Goal: Communication & Community: Answer question/provide support

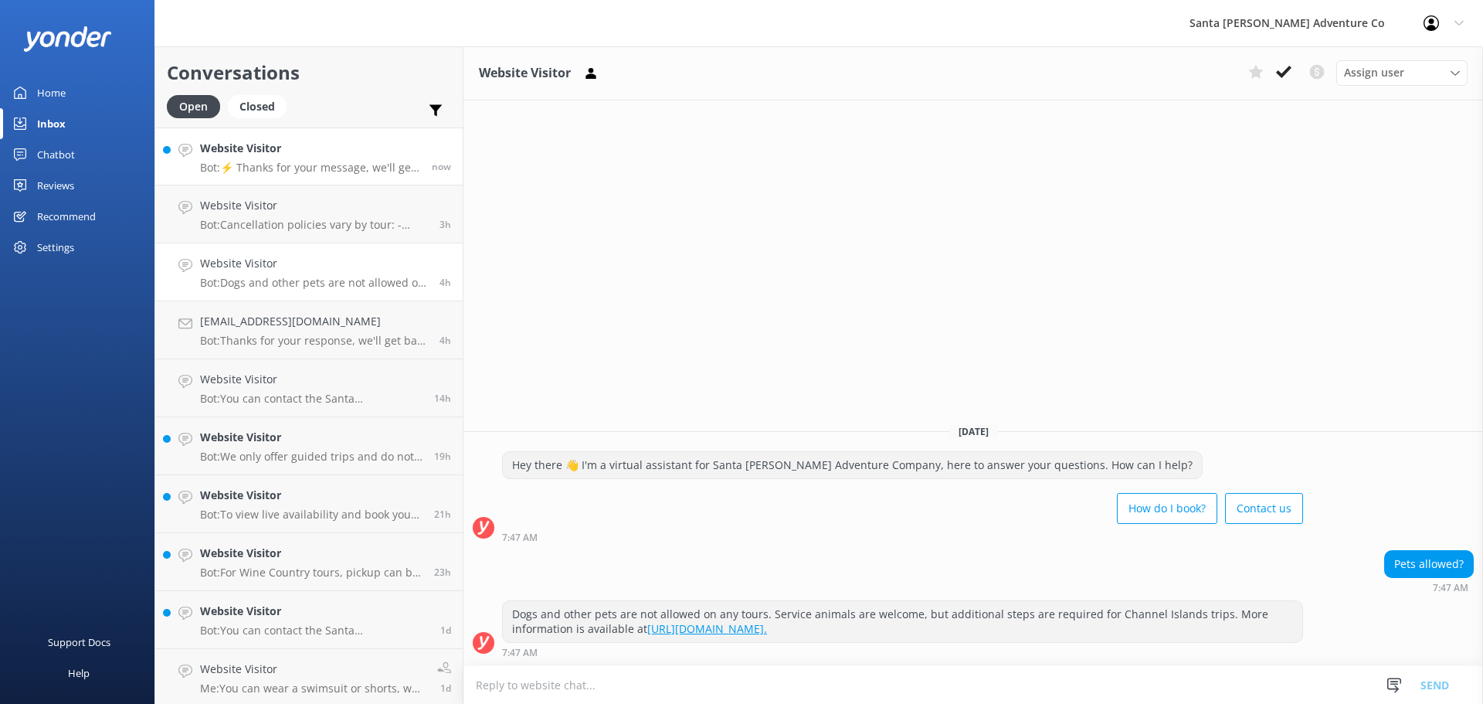
click at [297, 171] on p "Bot: ⚡ Thanks for your message, we'll get back to you as soon as we can. You're…" at bounding box center [310, 168] width 220 height 14
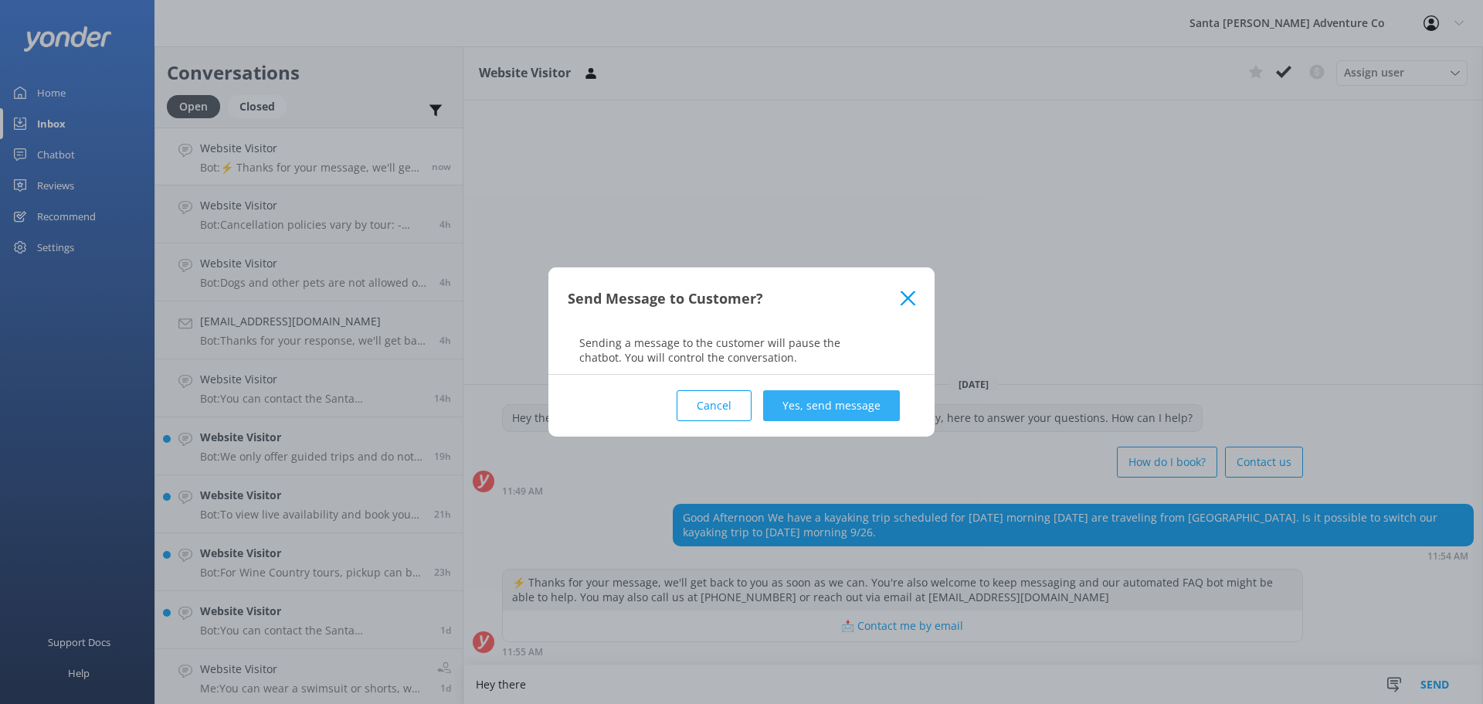
type textarea "Hey there"
click at [833, 416] on button "Yes, send message" at bounding box center [831, 405] width 137 height 31
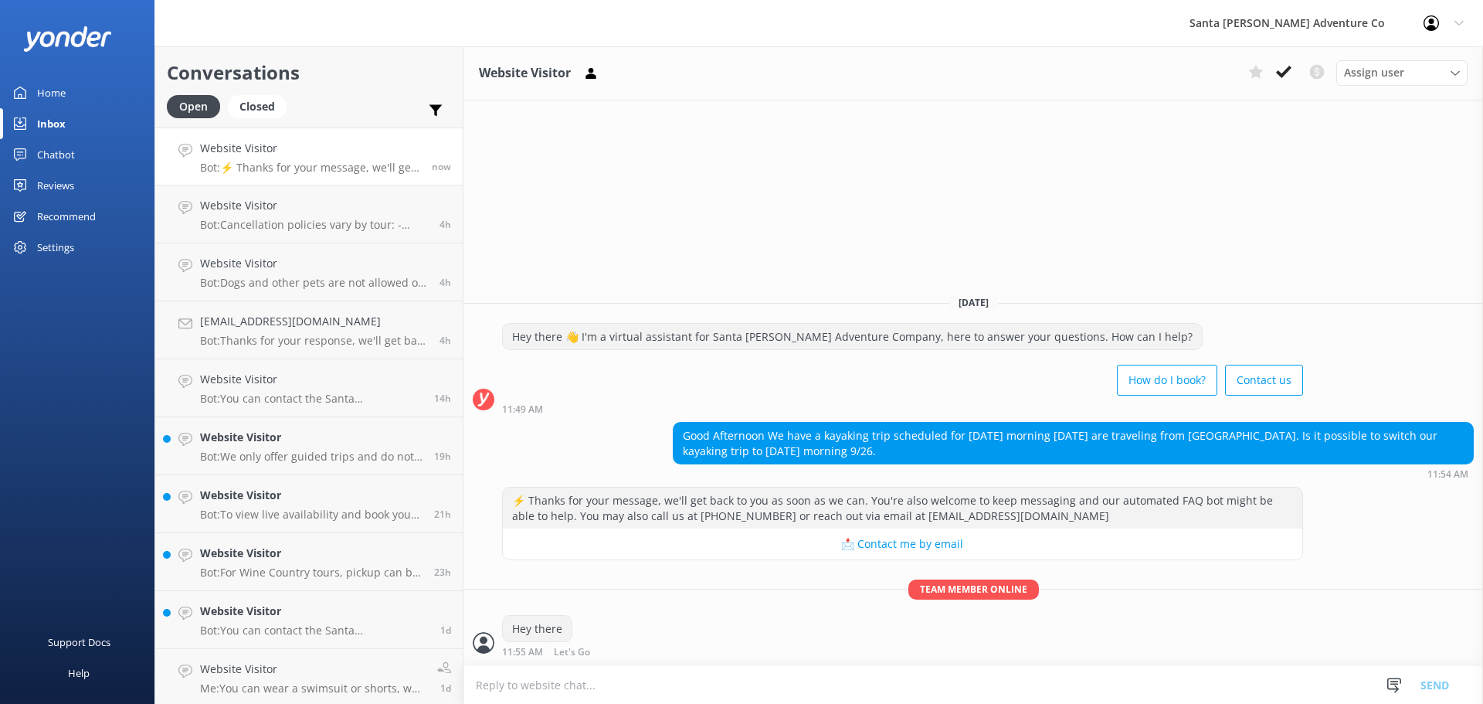
click at [565, 689] on textarea at bounding box center [973, 685] width 1020 height 38
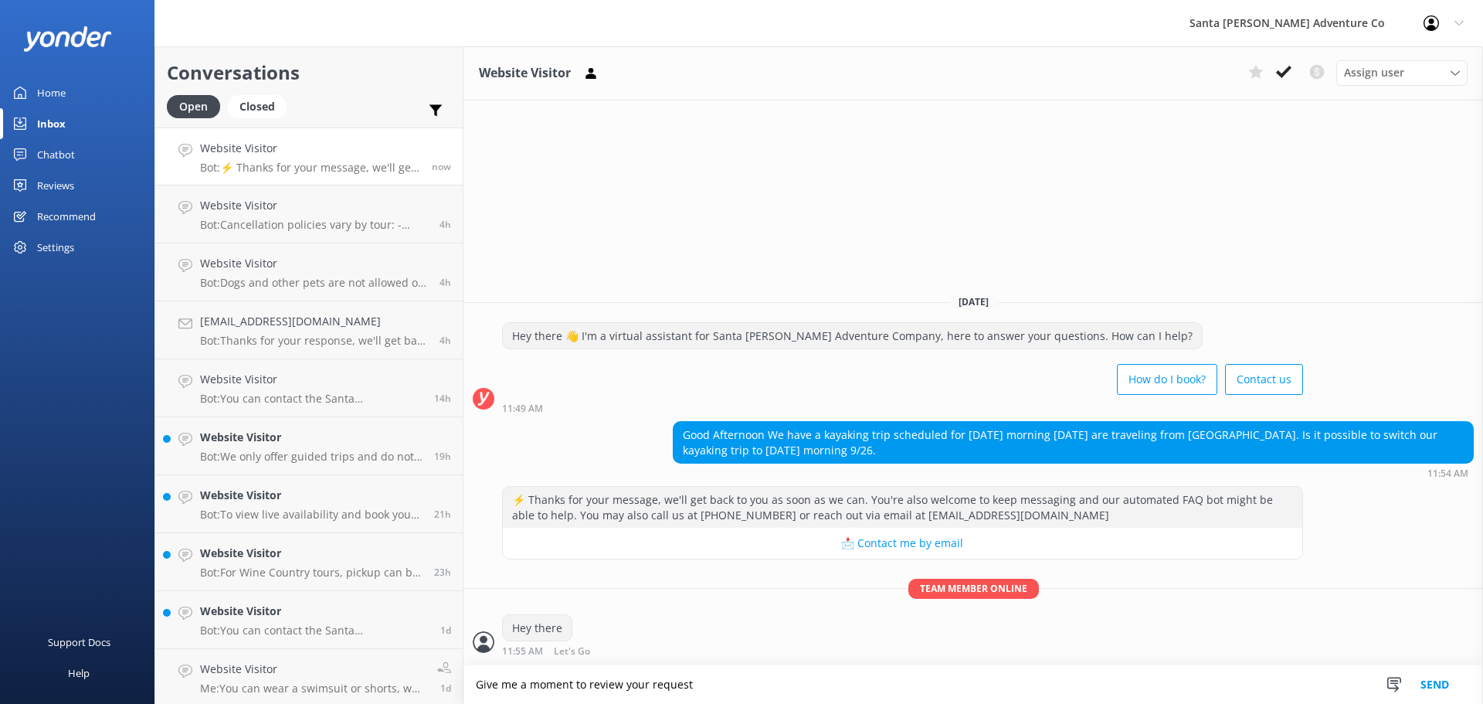
type textarea "Give me a moment to review your request"
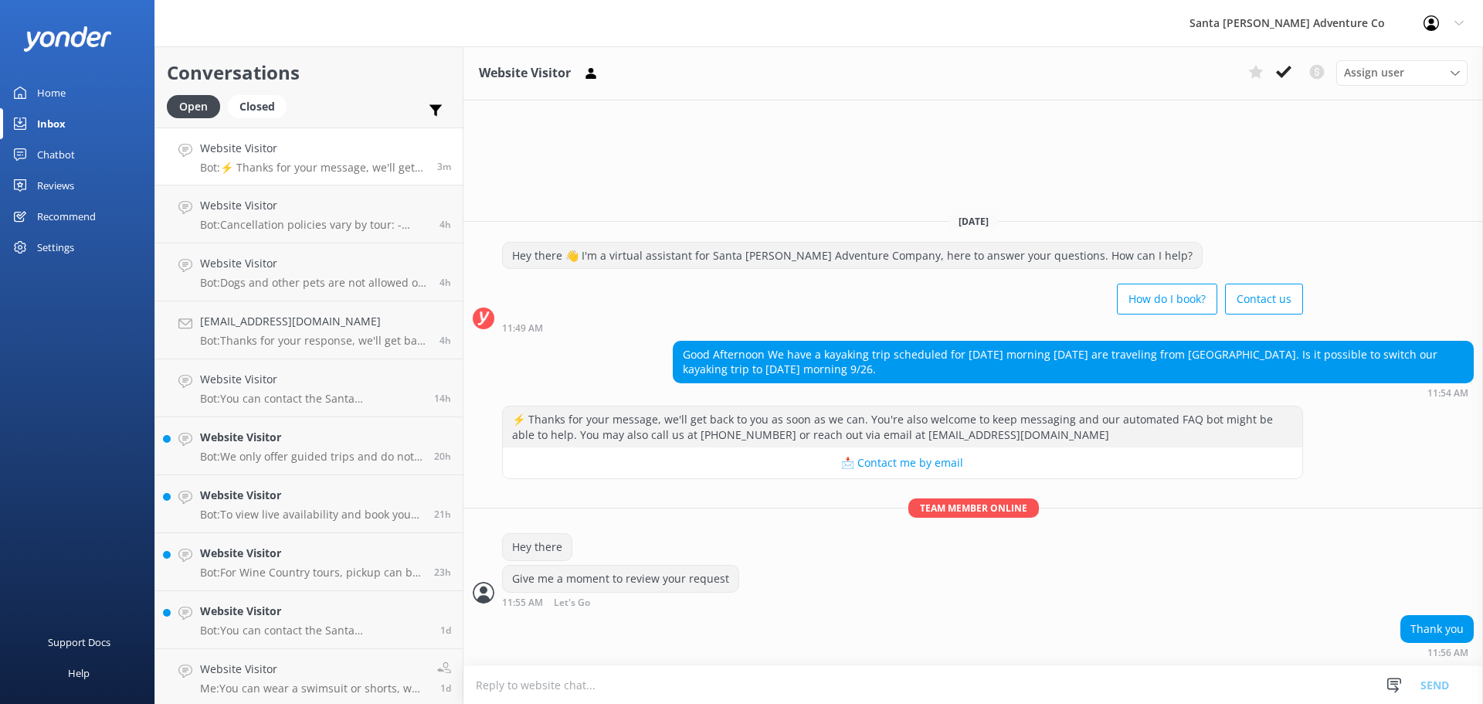
click at [629, 670] on textarea at bounding box center [973, 685] width 1020 height 38
click at [591, 677] on textarea "I" at bounding box center [973, 684] width 1020 height 39
type textarea "I"
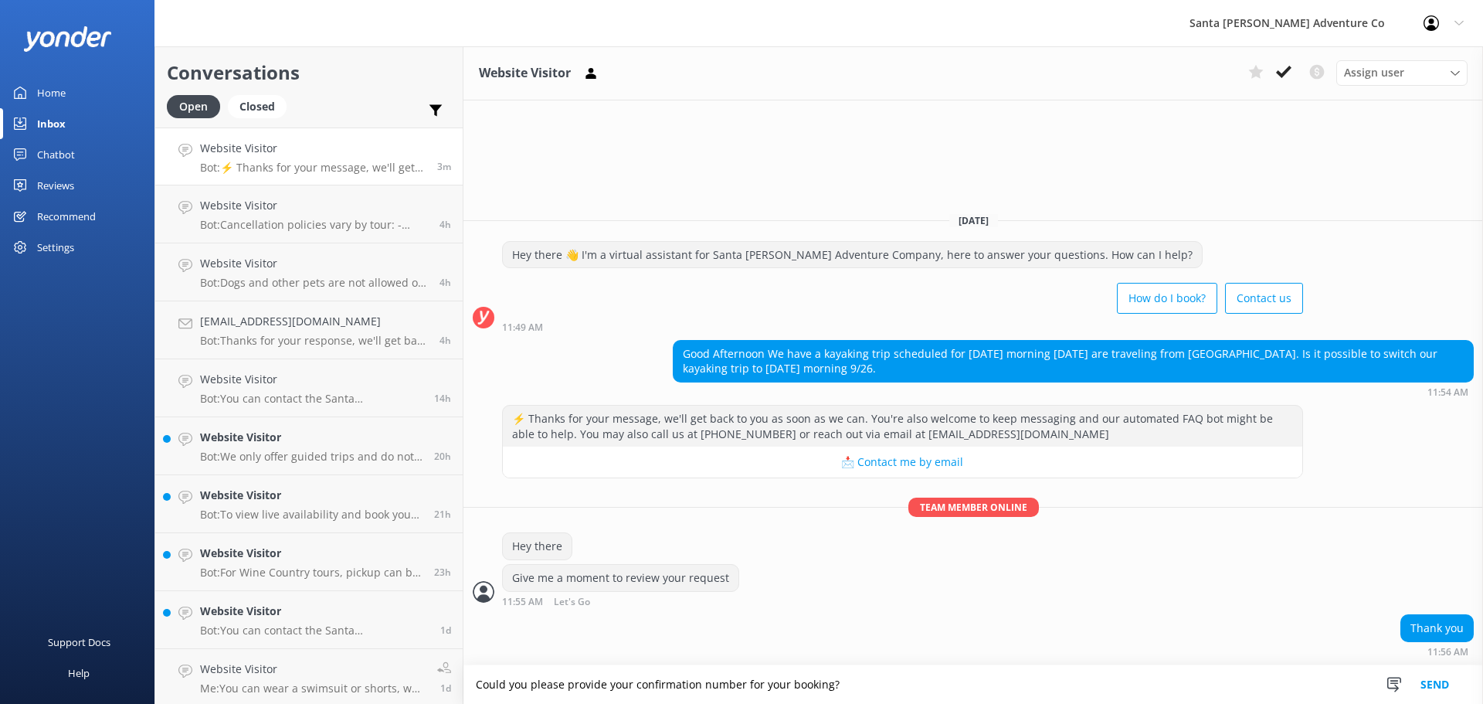
type textarea "Could you please provide your confirmation number for your booking?"
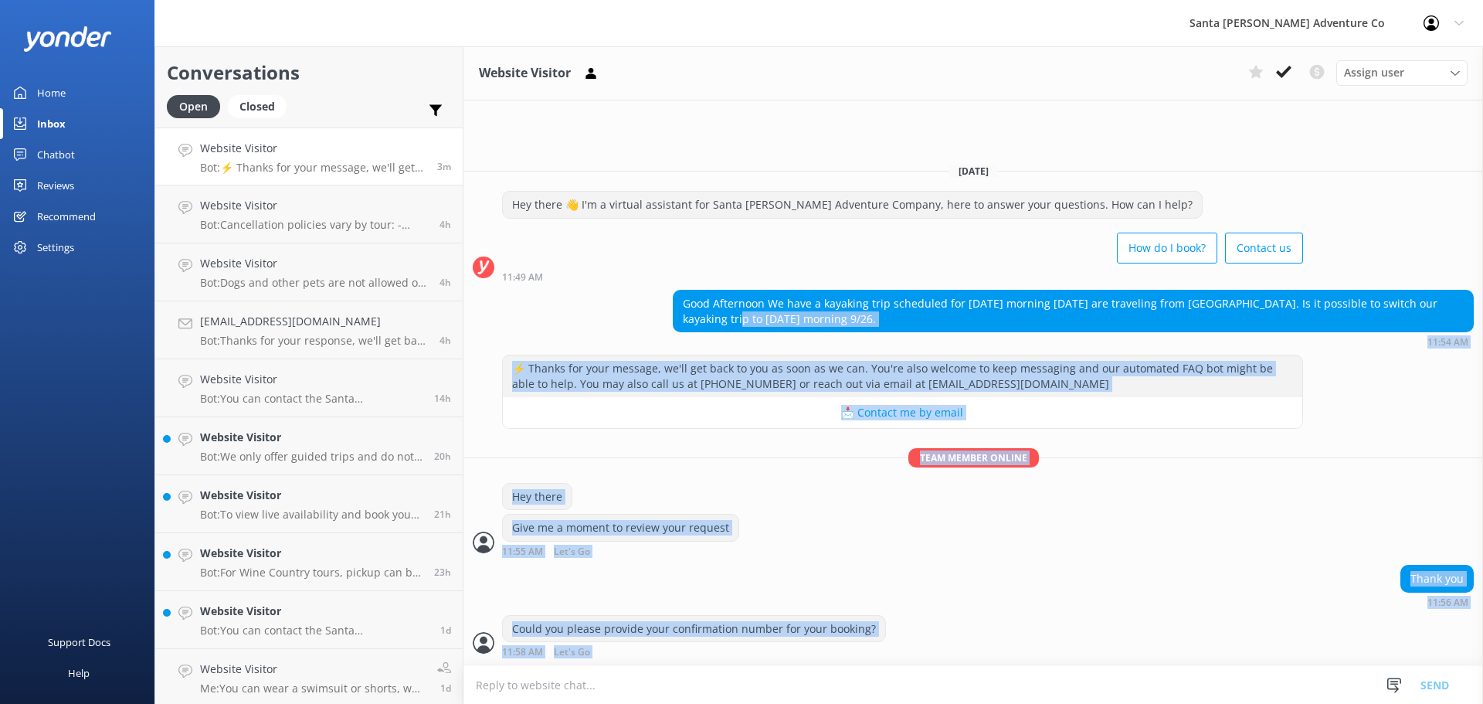
drag, startPoint x: 581, startPoint y: 319, endPoint x: 1020, endPoint y: 680, distance: 567.9
click at [1020, 680] on div "Website Visitor Assign user Will [PERSON_NAME] [PERSON_NAME] Let's Go Gabe [DAT…" at bounding box center [973, 374] width 1020 height 657
click at [969, 640] on div "Could you please provide your confirmation number for your booking? 11:58 AM Le…" at bounding box center [973, 636] width 1020 height 42
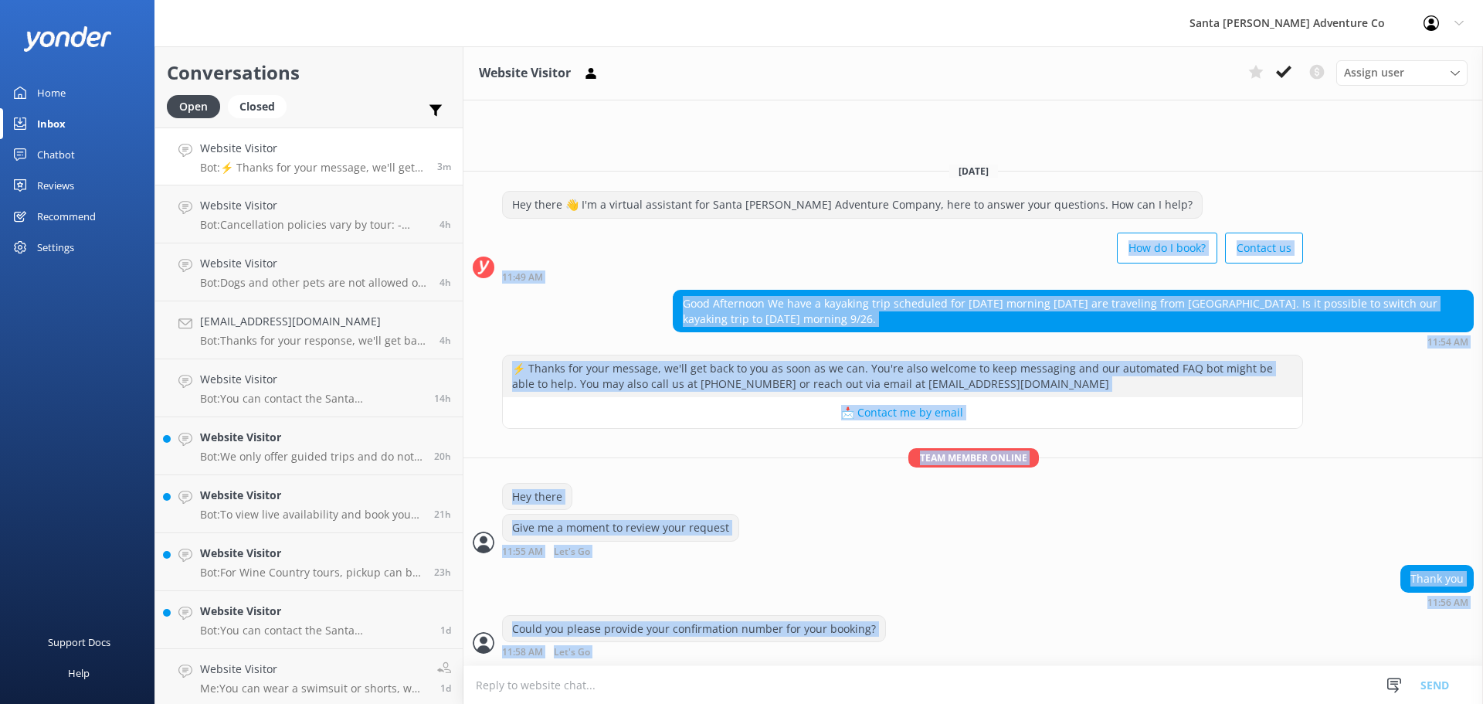
drag, startPoint x: 968, startPoint y: 651, endPoint x: 546, endPoint y: 229, distance: 596.9
click at [546, 229] on div "[DATE] Hey there 👋 I'm a virtual assistant for Santa [PERSON_NAME] Adventure Co…" at bounding box center [973, 408] width 1020 height 514
click at [573, 256] on div "How do I book? Contact us" at bounding box center [902, 249] width 801 height 43
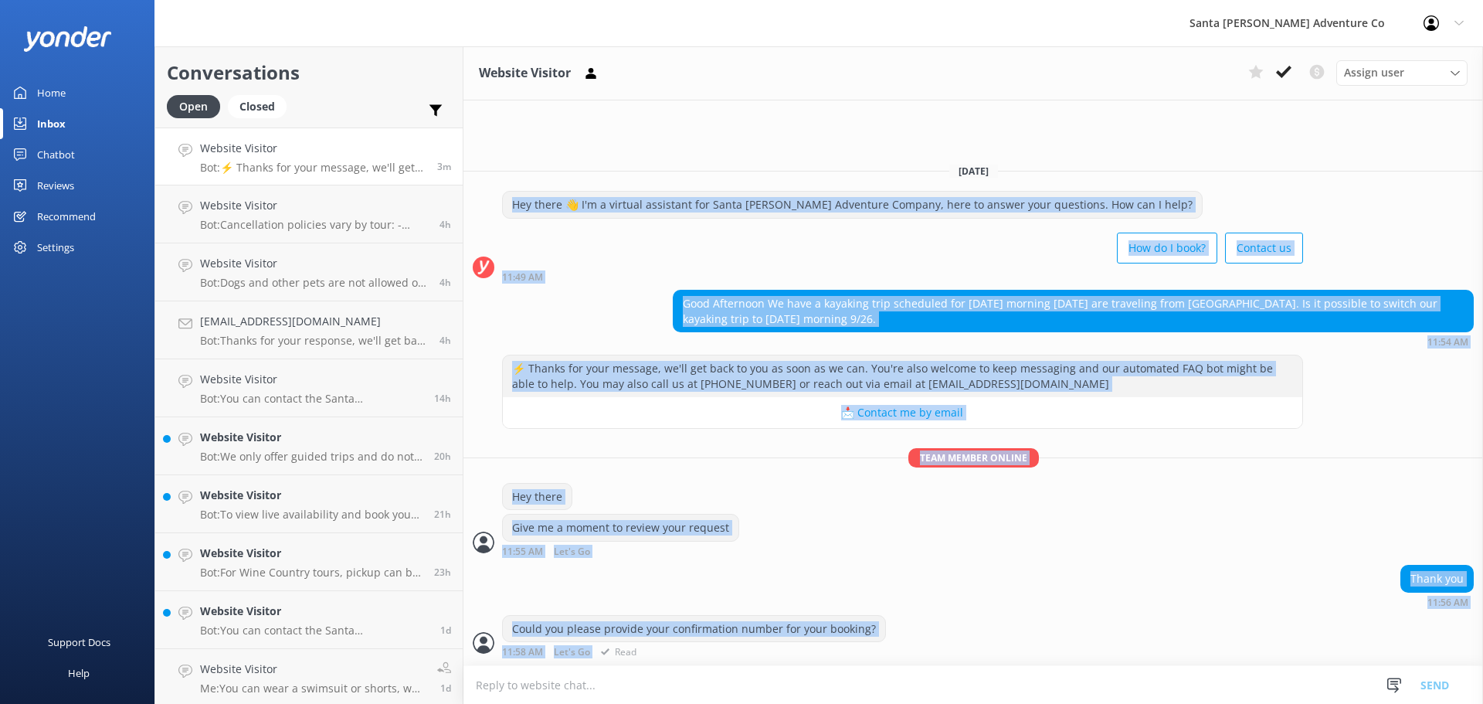
drag, startPoint x: 522, startPoint y: 236, endPoint x: 964, endPoint y: 656, distance: 609.2
click at [964, 656] on div "[DATE] Hey there 👋 I'm a virtual assistant for Santa [PERSON_NAME] Adventure Co…" at bounding box center [973, 408] width 1020 height 514
click at [964, 656] on div "Could you please provide your confirmation number for your booking? 11:58 AM Le…" at bounding box center [973, 636] width 1020 height 42
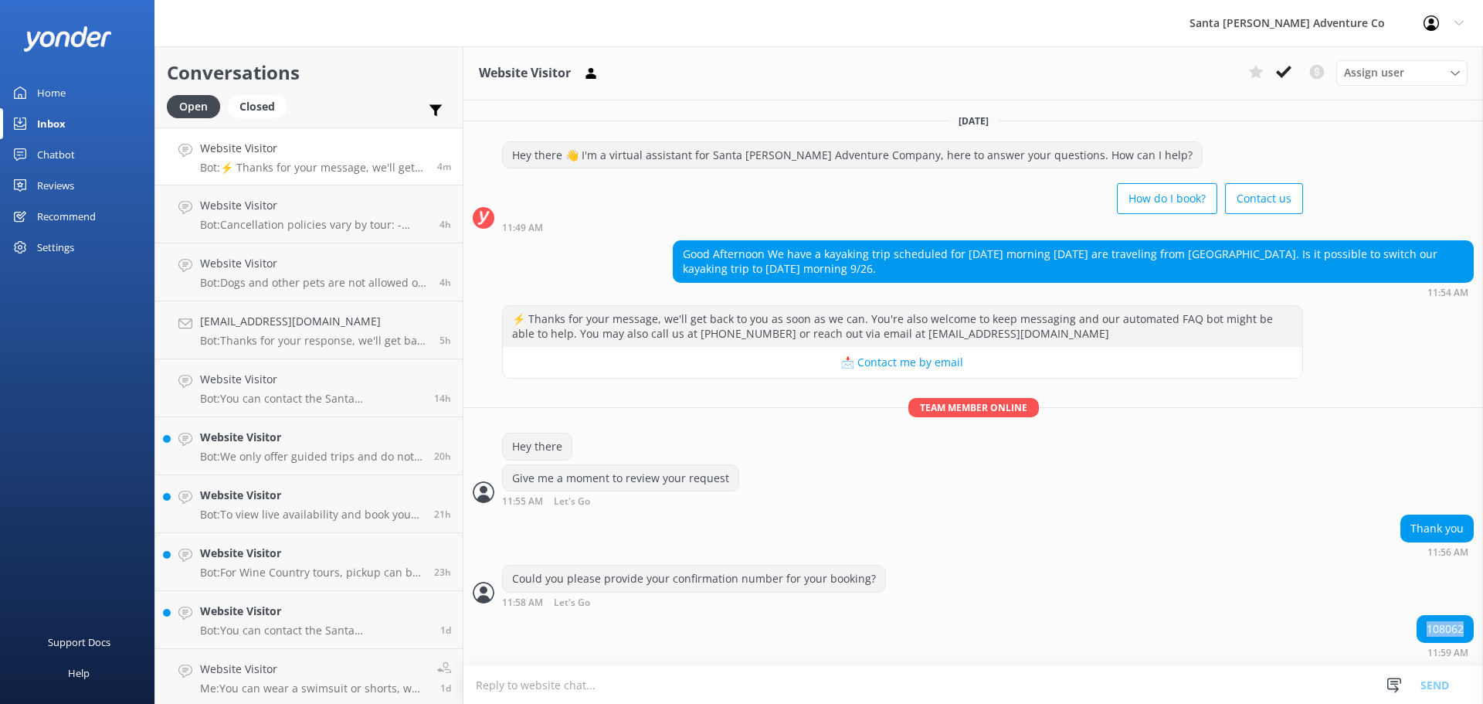
drag, startPoint x: 1425, startPoint y: 630, endPoint x: 1467, endPoint y: 623, distance: 42.4
click at [1467, 623] on div "108062" at bounding box center [1445, 629] width 56 height 26
copy div "108062"
click at [1117, 545] on div "Thank you 11:56 AM" at bounding box center [973, 535] width 1020 height 42
click at [641, 686] on textarea at bounding box center [973, 685] width 1020 height 38
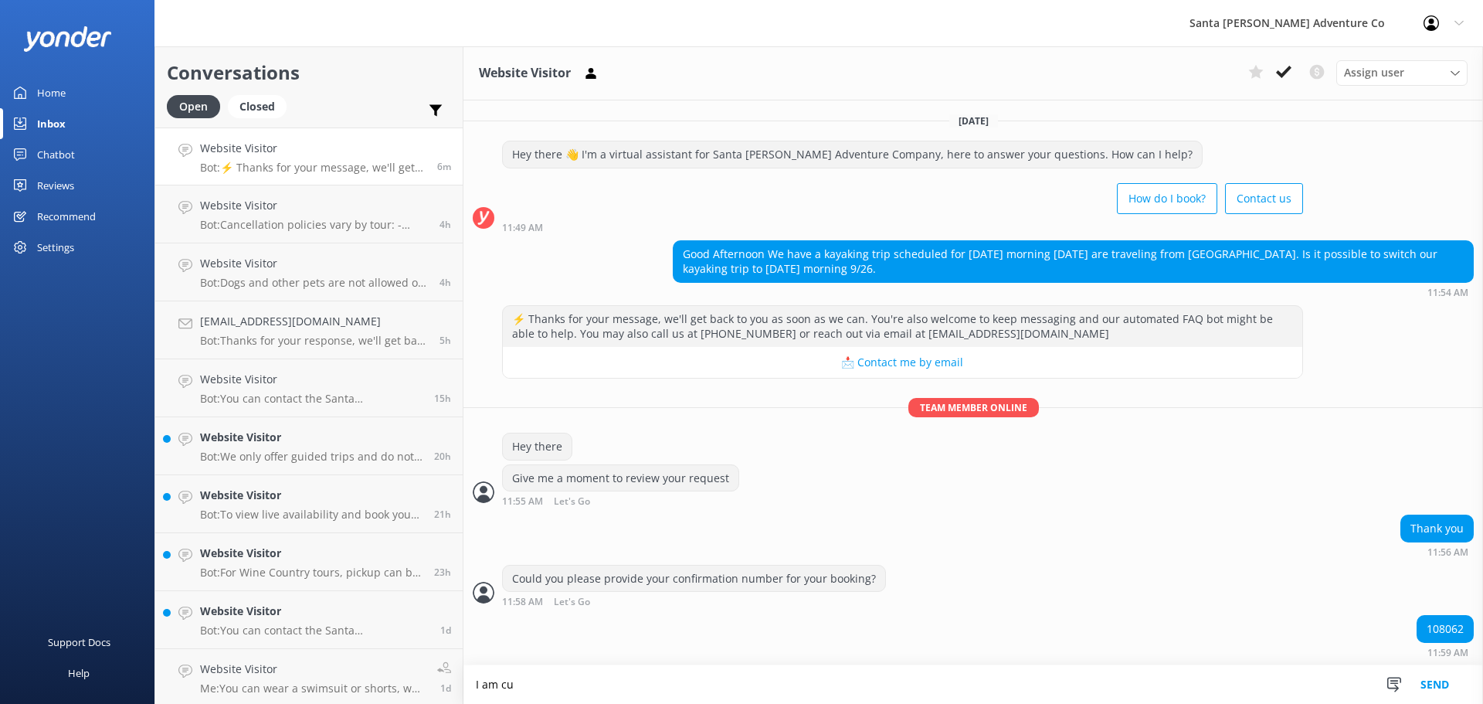
scroll to position [1, 0]
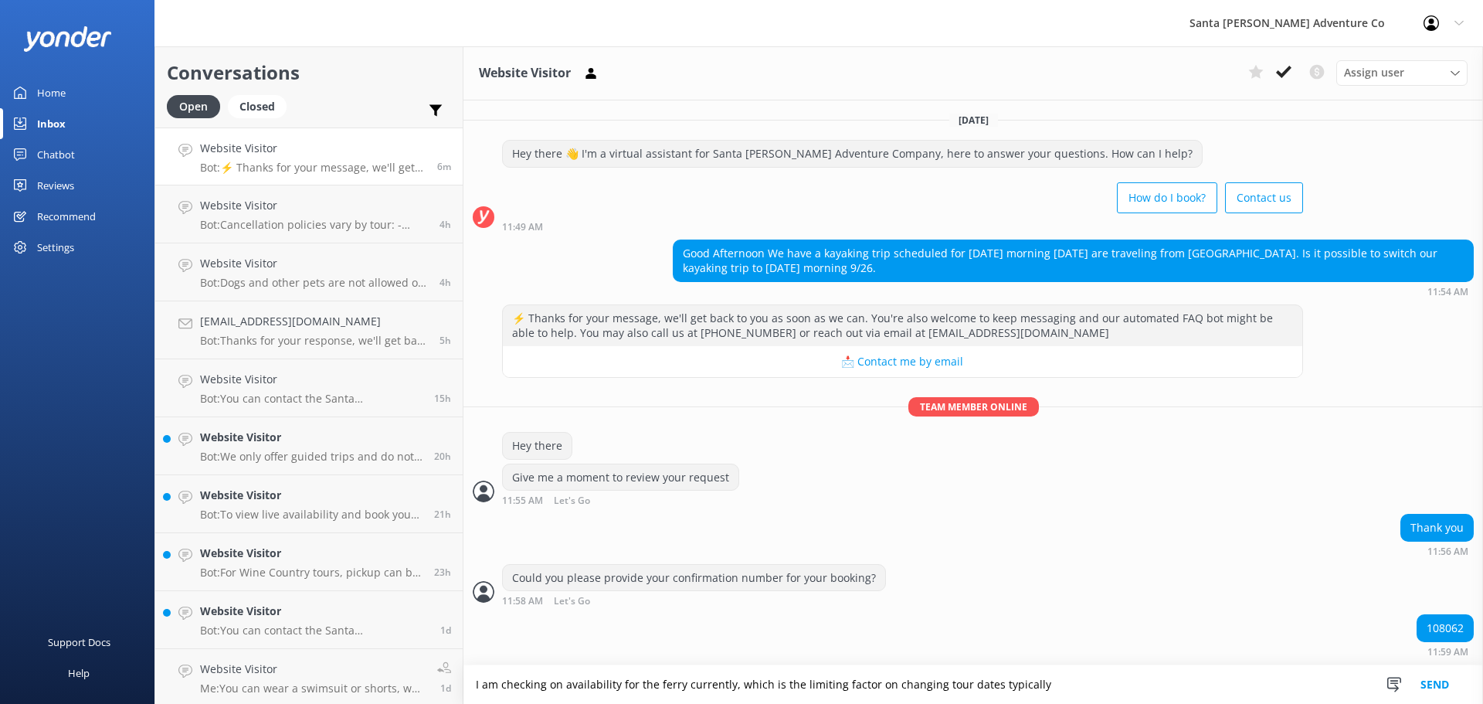
type textarea "I am checking on availability for the ferry currently, which is the limiting fa…"
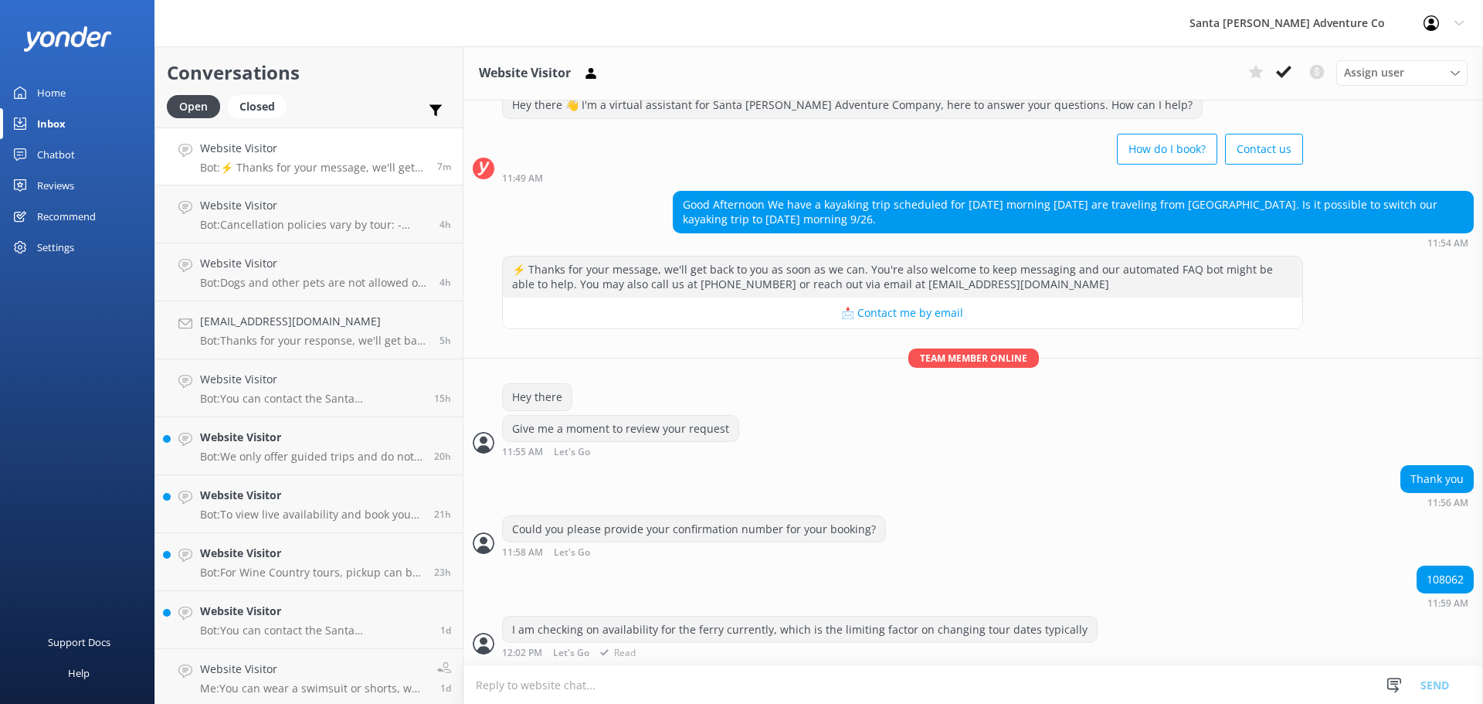
scroll to position [50, 0]
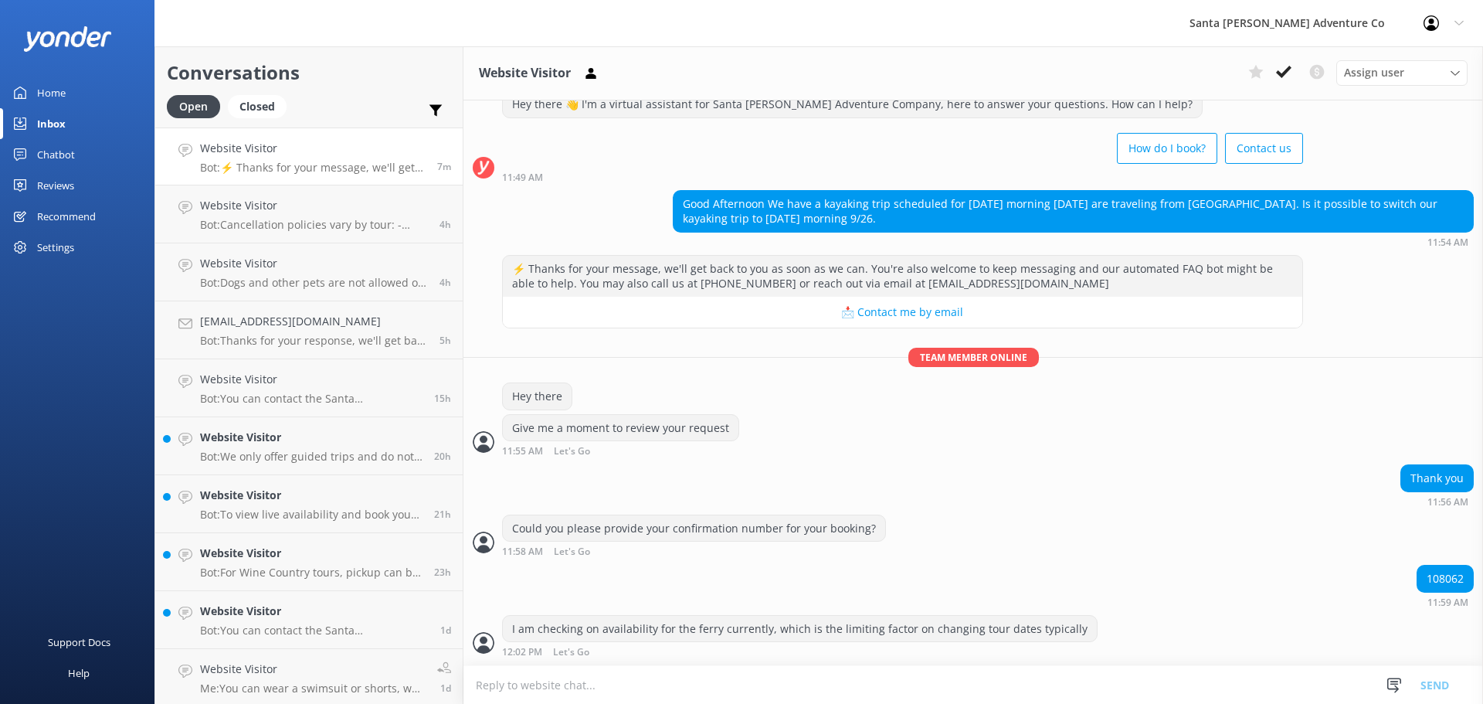
click at [619, 681] on textarea at bounding box center [973, 685] width 1020 height 38
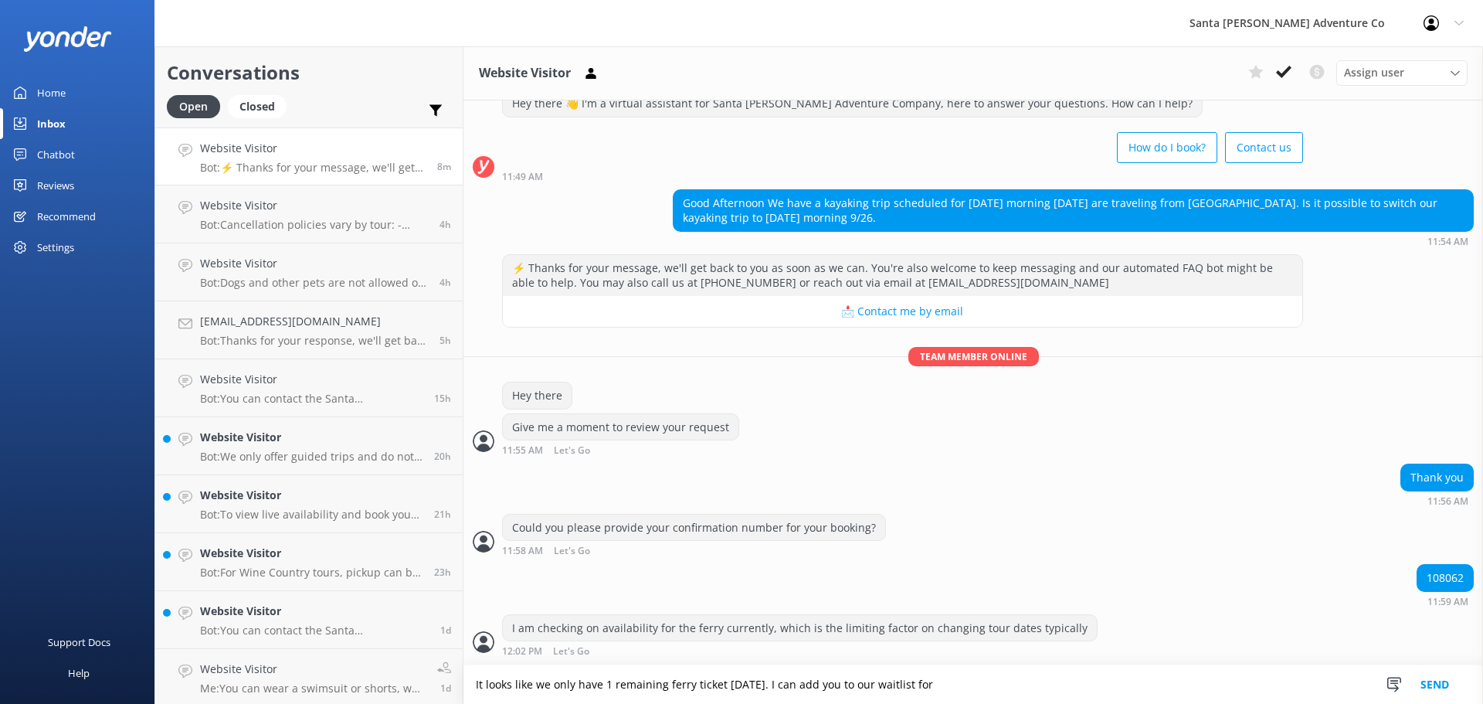
click at [1005, 688] on textarea "It looks like we only have 1 remaining ferry ticket [DATE]. I can add you to ou…" at bounding box center [973, 684] width 1020 height 39
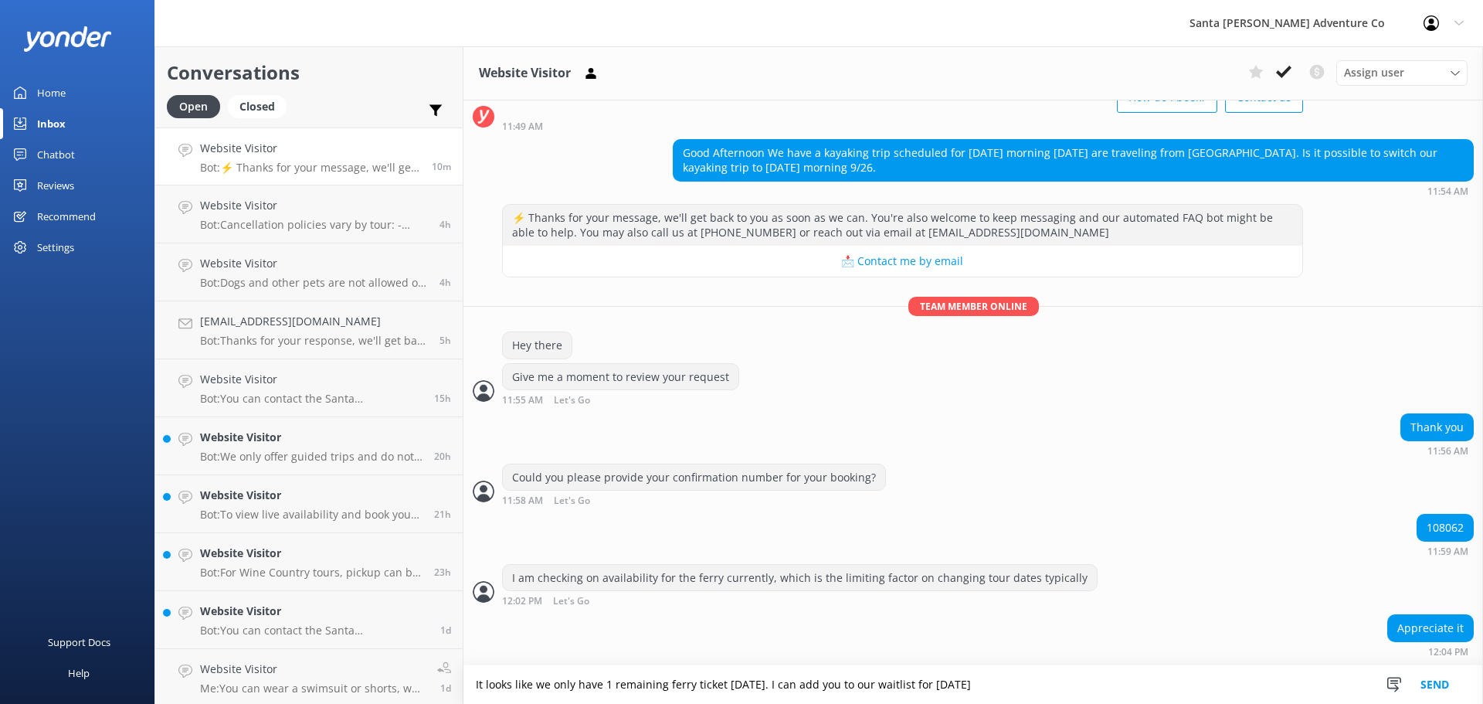
click at [1043, 687] on textarea "It looks like we only have 1 remaining ferry ticket [DATE]. I can add you to ou…" at bounding box center [973, 684] width 1020 height 39
type textarea "It looks like we only have 1 remaining ferry ticket [DATE]. I can add you to ou…"
click at [1437, 682] on button "Send" at bounding box center [1435, 684] width 58 height 39
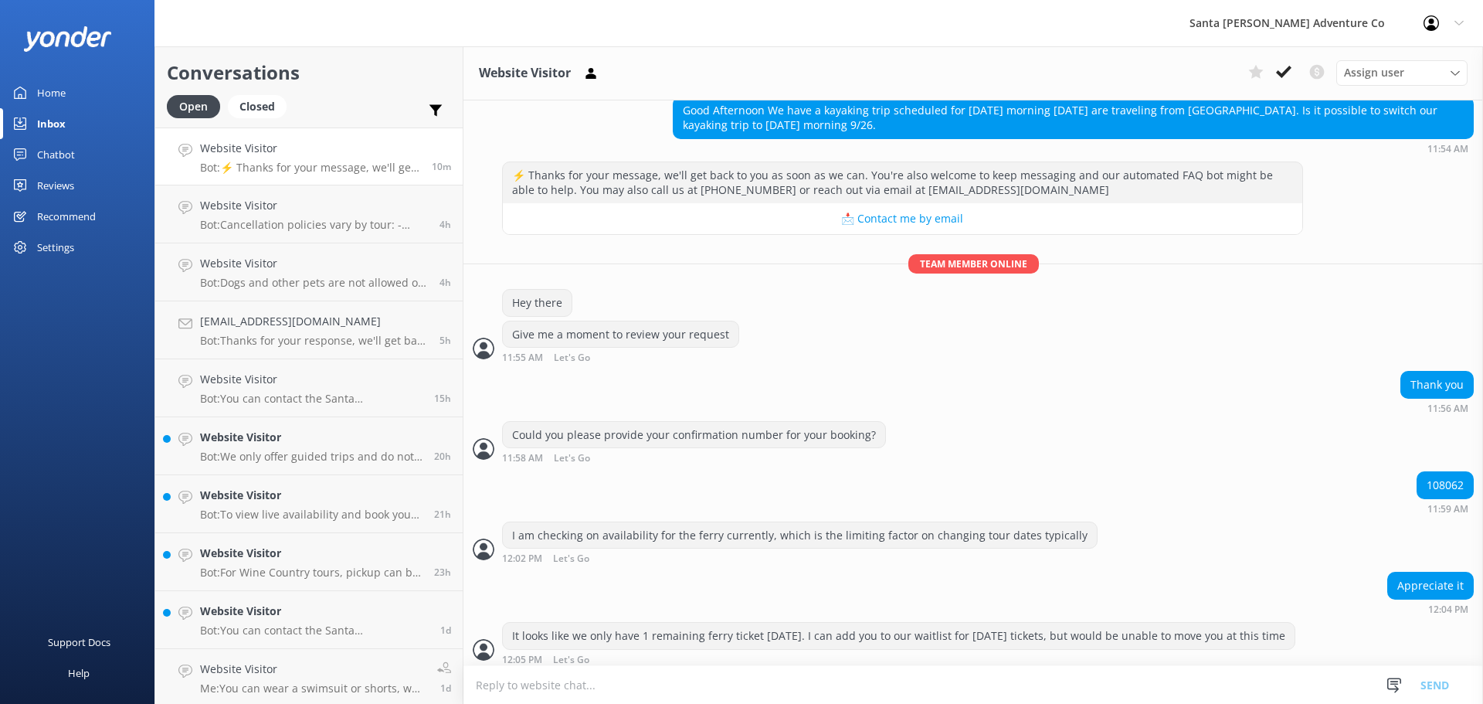
scroll to position [151, 0]
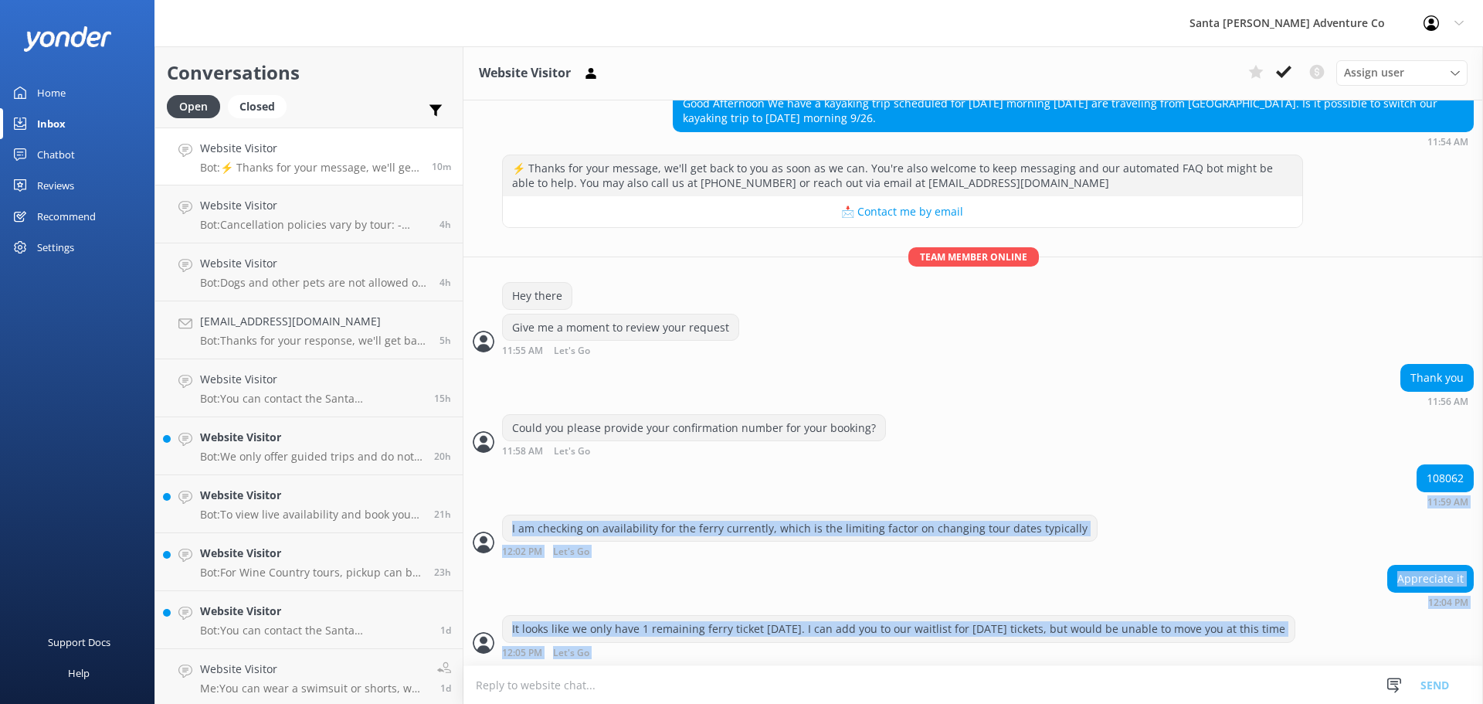
drag, startPoint x: 1315, startPoint y: 646, endPoint x: 538, endPoint y: 507, distance: 788.6
click at [538, 507] on div "[DATE] Hey there 👋 I'm a virtual assistant for Santa [PERSON_NAME] Adventure Co…" at bounding box center [973, 307] width 1020 height 715
click at [714, 581] on div "Appreciate it 12:04 PM" at bounding box center [973, 586] width 1020 height 42
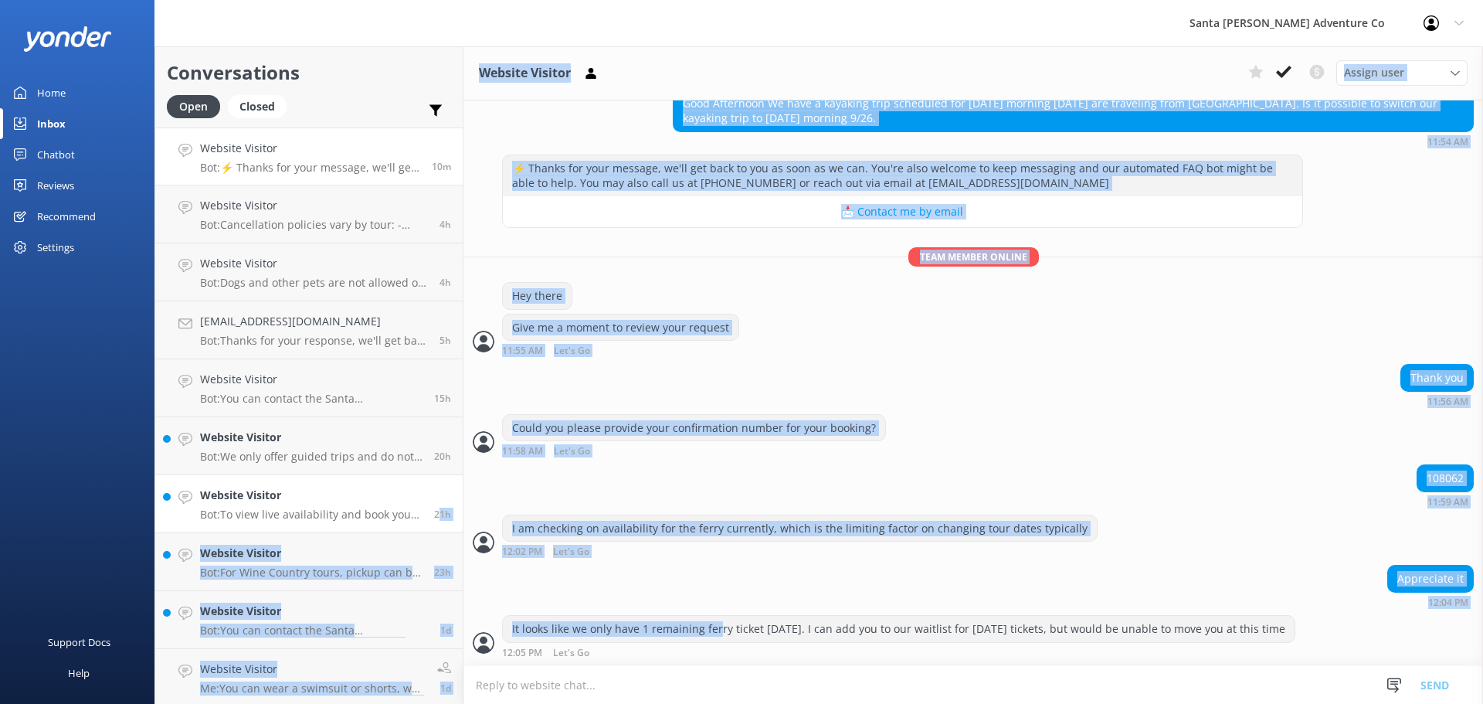
drag, startPoint x: 718, startPoint y: 640, endPoint x: 428, endPoint y: 496, distance: 323.7
click at [428, 496] on div "Conversations Open Closed Important Converted Assigned to me Unassigned Website…" at bounding box center [818, 374] width 1328 height 657
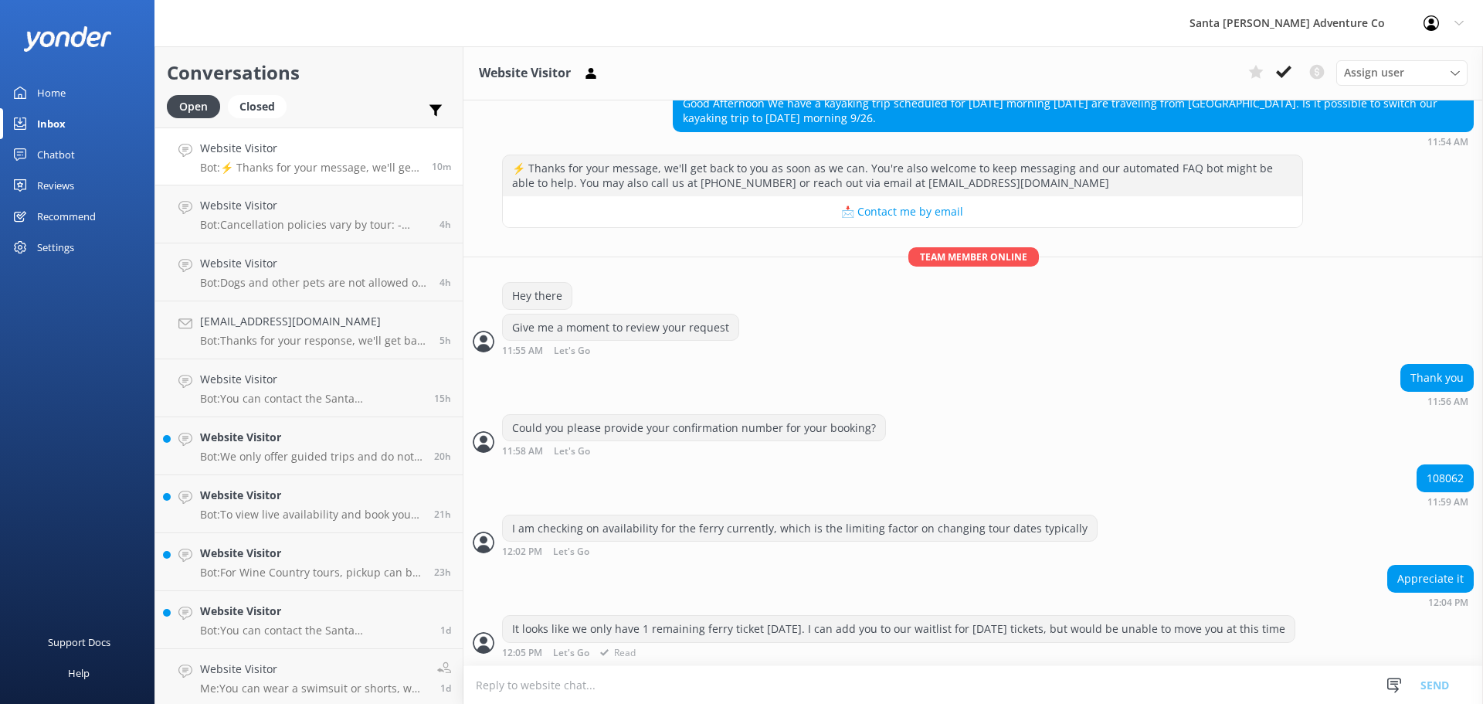
click at [955, 617] on div "It looks like we only have 1 remaining ferry ticket [DATE]. I can add you to ou…" at bounding box center [899, 629] width 792 height 26
drag, startPoint x: 1340, startPoint y: 643, endPoint x: 478, endPoint y: 379, distance: 901.3
click at [478, 379] on div "[DATE] Hey there 👋 I'm a virtual assistant for Santa [PERSON_NAME] Adventure Co…" at bounding box center [973, 307] width 1020 height 715
click at [928, 535] on div "I am checking on availability for the ferry currently, which is the limiting fa…" at bounding box center [800, 528] width 594 height 26
drag, startPoint x: 1234, startPoint y: 627, endPoint x: 456, endPoint y: 420, distance: 805.6
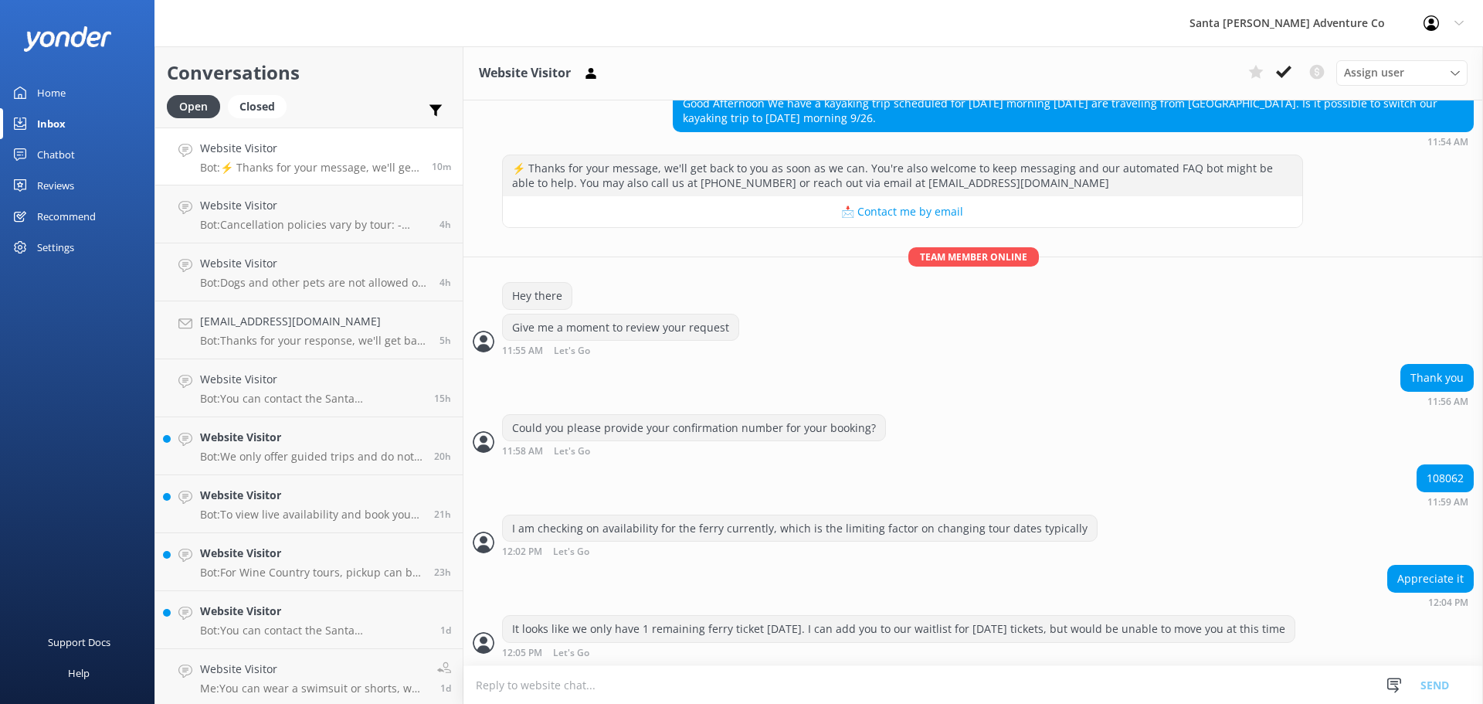
click at [456, 420] on div "Conversations Open Closed Important Converted Assigned to me Unassigned Website…" at bounding box center [818, 374] width 1328 height 657
click at [860, 565] on div "Appreciate it 12:04 PM" at bounding box center [973, 586] width 1020 height 42
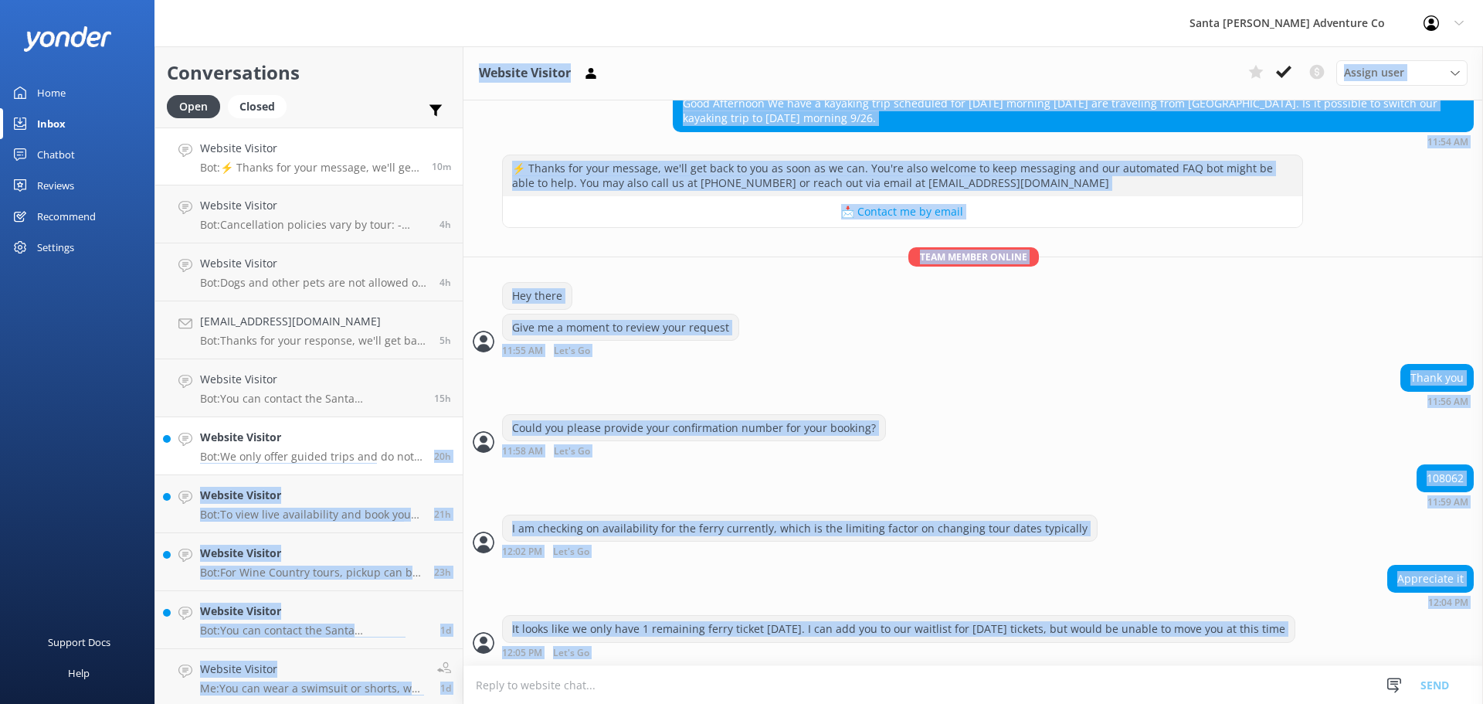
drag, startPoint x: 1320, startPoint y: 653, endPoint x: 201, endPoint y: 469, distance: 1134.2
click at [201, 469] on div "Conversations Open Closed Important Converted Assigned to me Unassigned Website…" at bounding box center [818, 374] width 1328 height 657
click at [936, 606] on div "Appreciate it 12:04 PM" at bounding box center [973, 586] width 1020 height 42
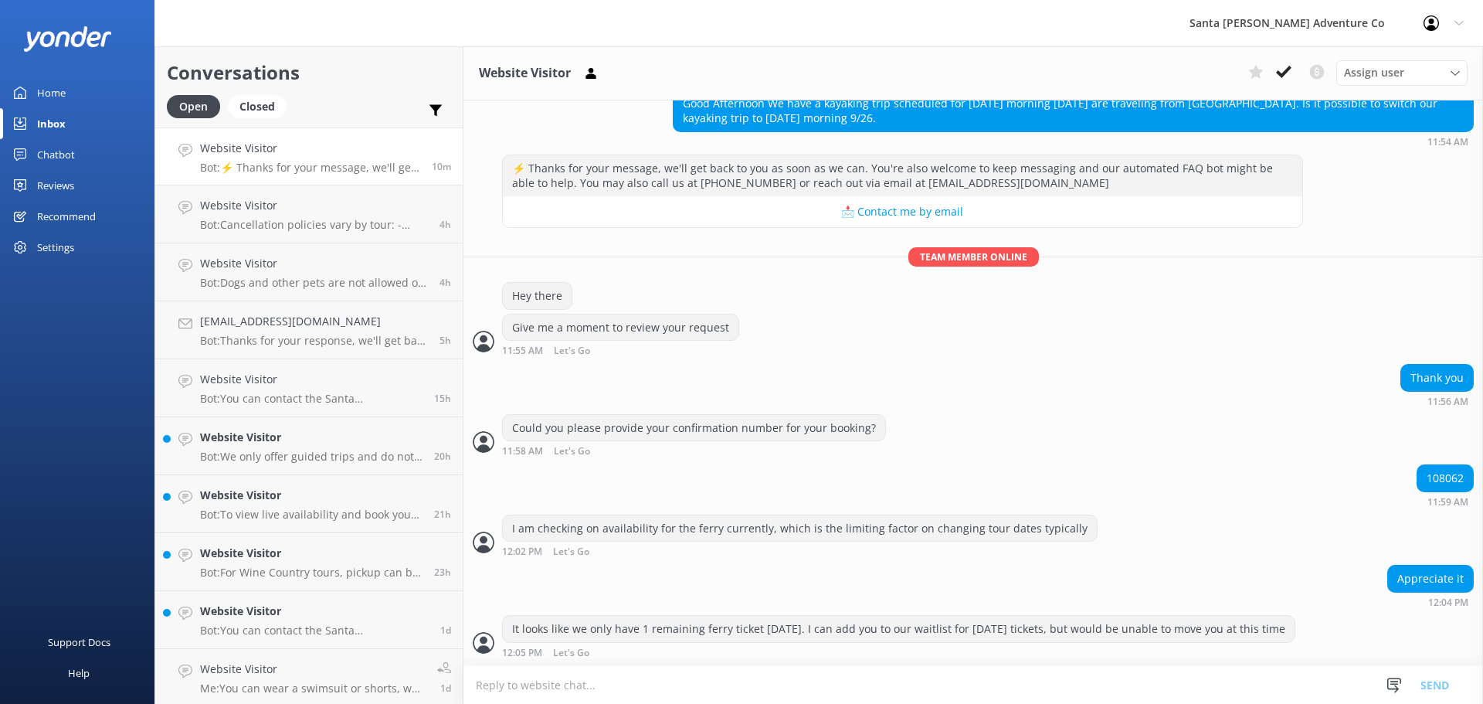
click at [677, 686] on textarea at bounding box center [973, 685] width 1020 height 38
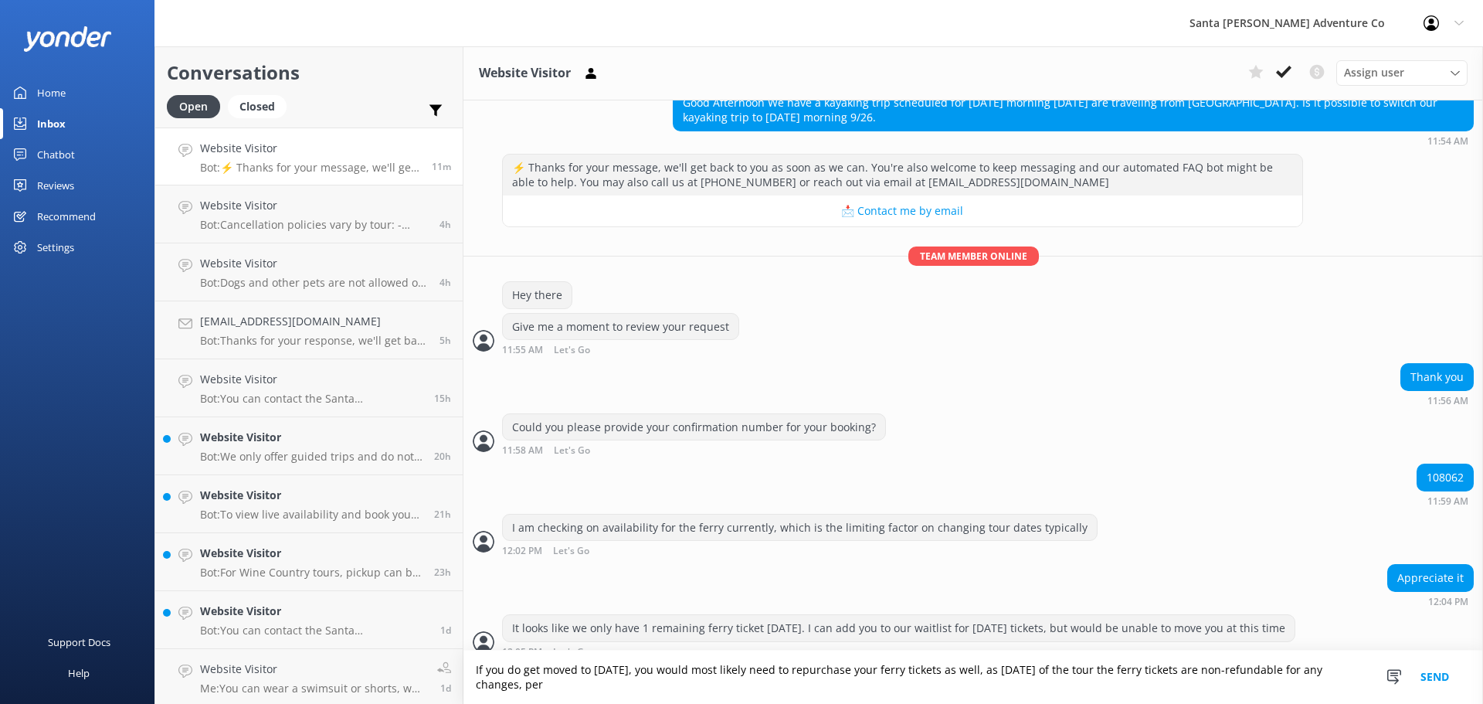
scroll to position [166, 0]
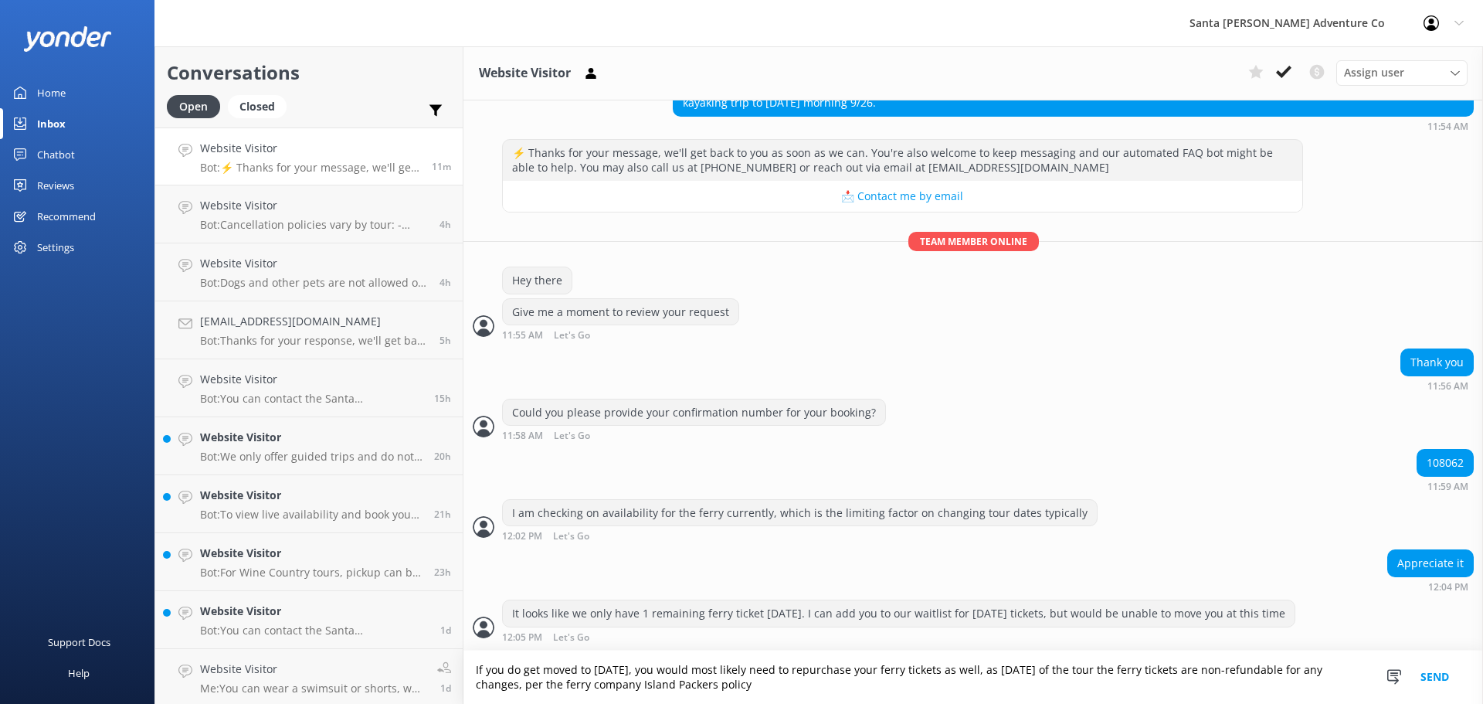
type textarea "If you do get moved to [DATE], you would most likely need to repurchase your fe…"
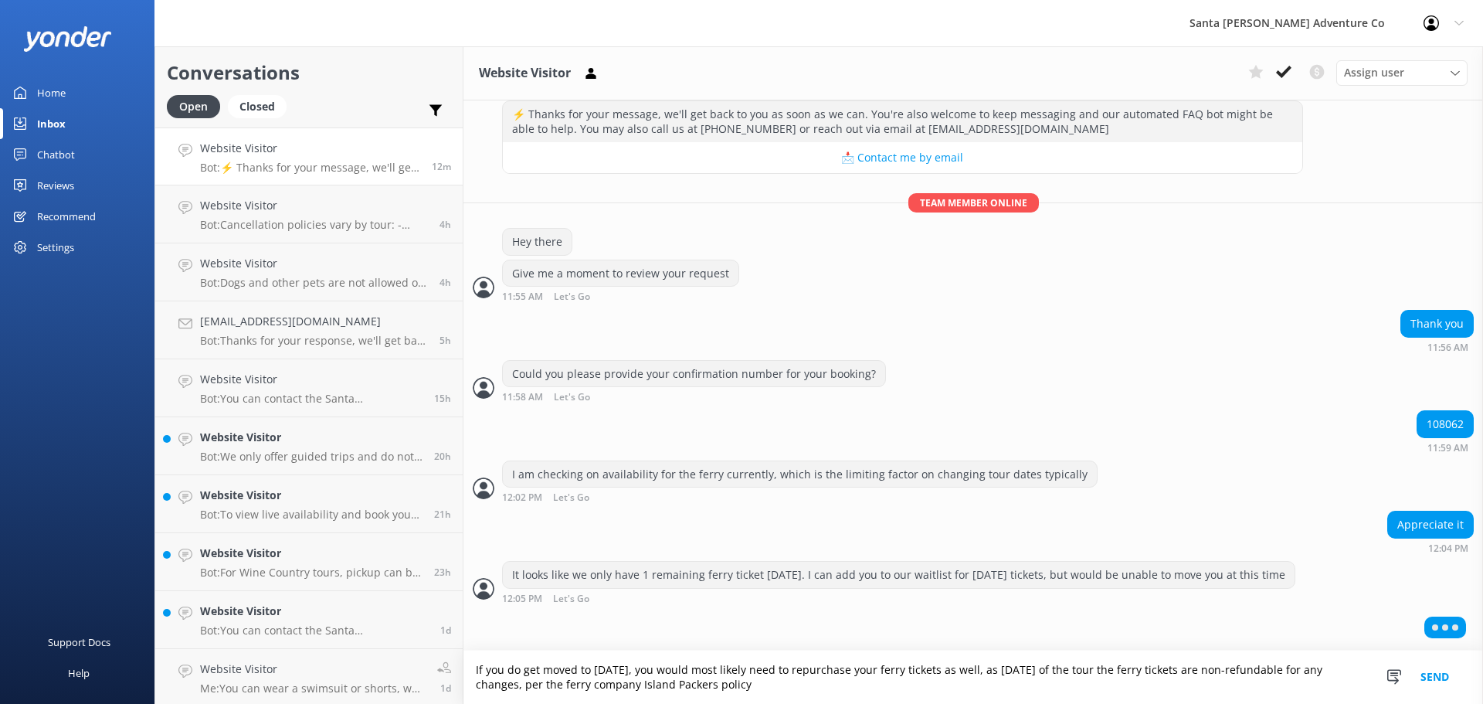
scroll to position [202, 0]
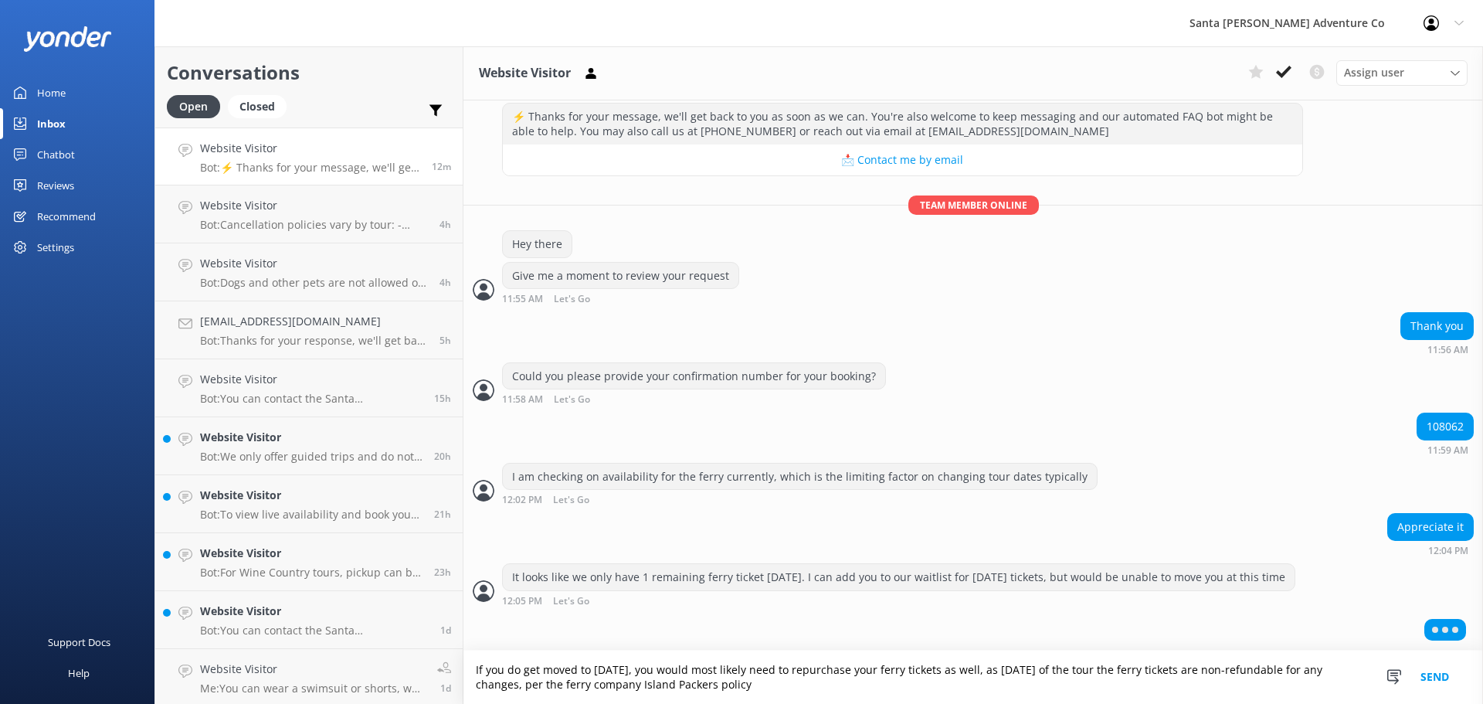
click at [831, 685] on textarea "If you do get moved to [DATE], you would most likely need to repurchase your fe…" at bounding box center [973, 676] width 1020 height 53
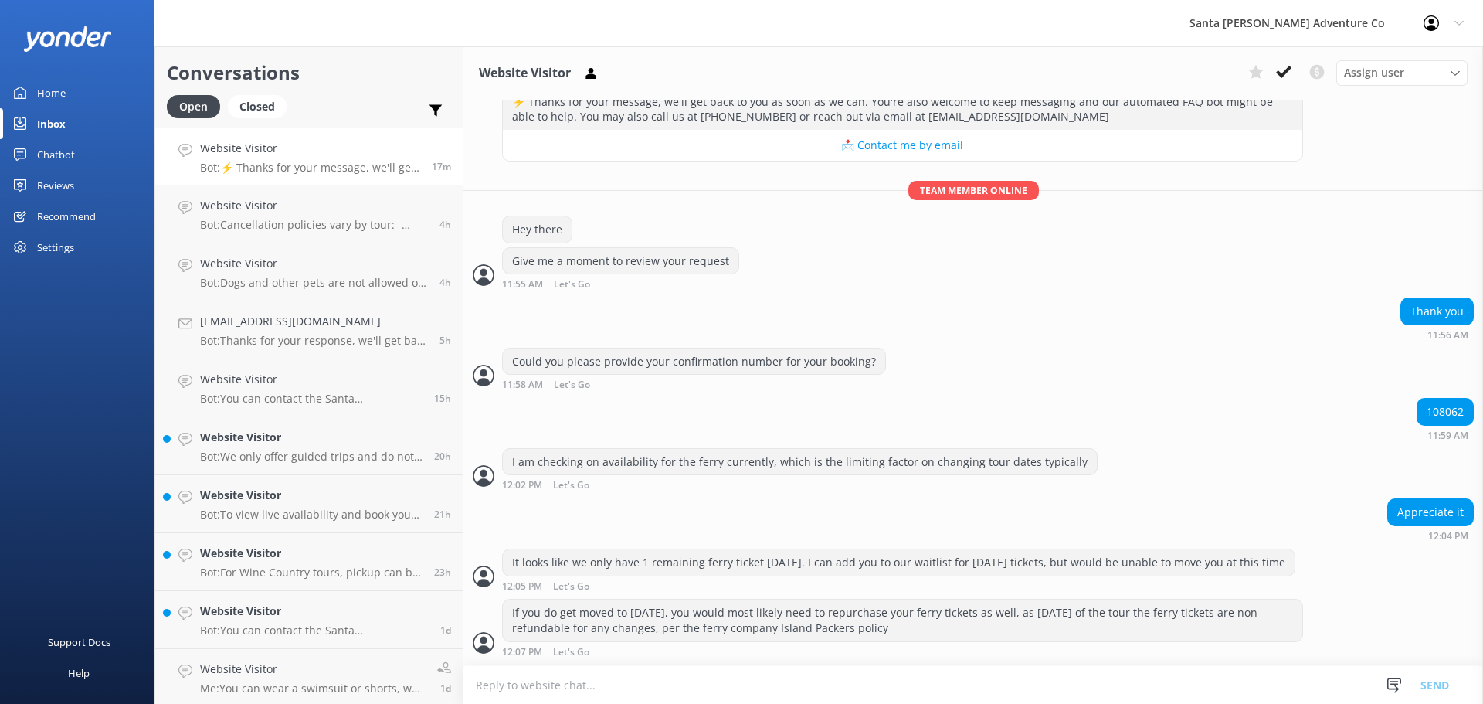
scroll to position [298, 0]
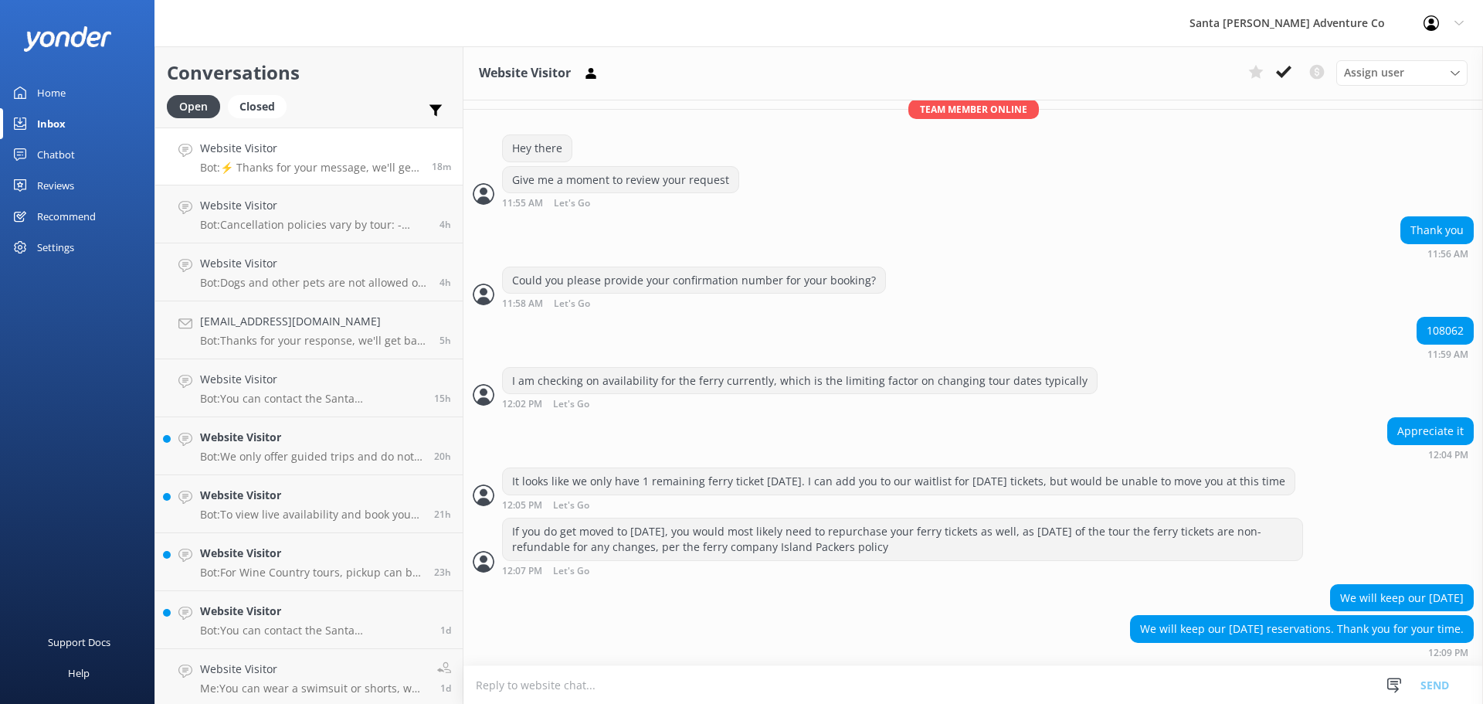
click at [954, 692] on textarea at bounding box center [973, 685] width 1020 height 38
type textarea "Sounds good, let us know if you have any other questions"
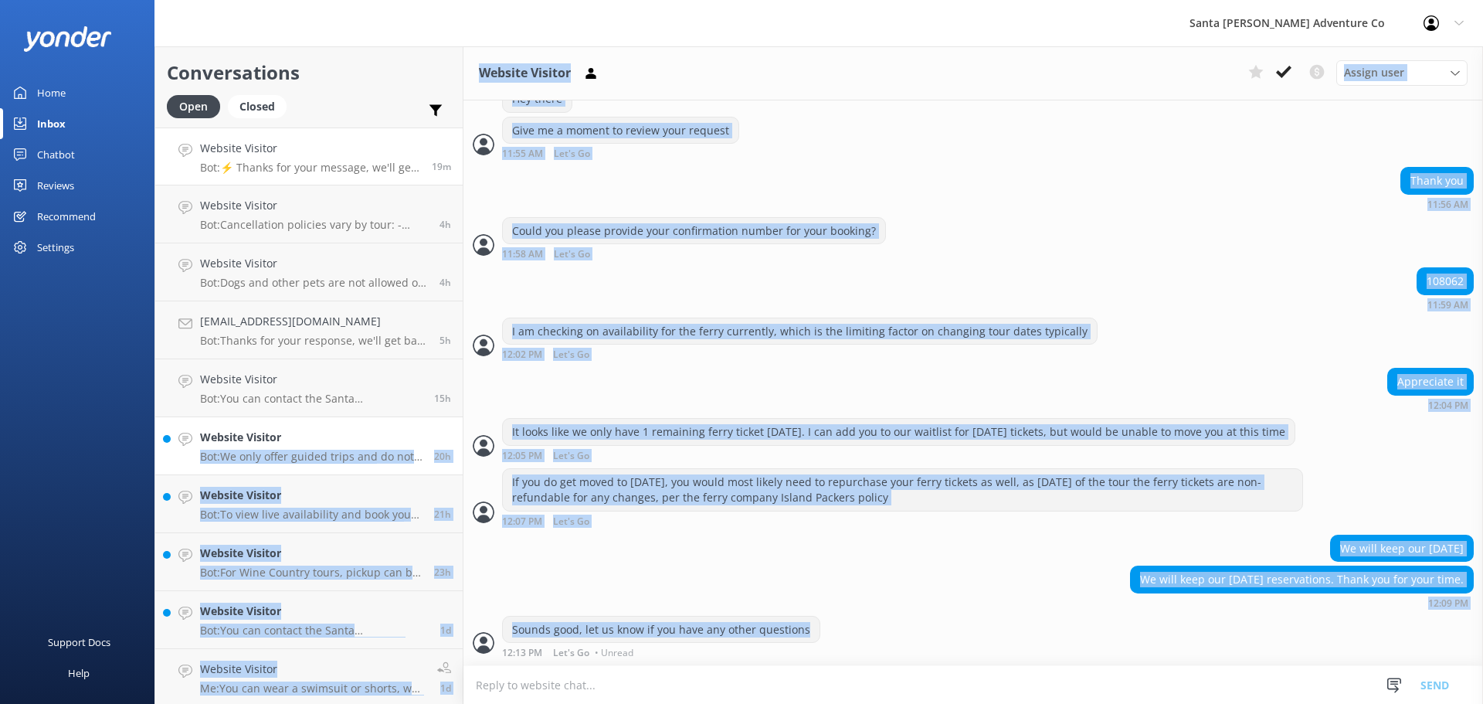
drag, startPoint x: 849, startPoint y: 643, endPoint x: 407, endPoint y: 429, distance: 491.2
click at [407, 429] on div "Conversations Open Closed Important Converted Assigned to me Unassigned Website…" at bounding box center [818, 374] width 1328 height 657
click at [870, 566] on div "We will keep our [DATE] reservations. Thank you for your time. 12:09 PM" at bounding box center [973, 586] width 1020 height 42
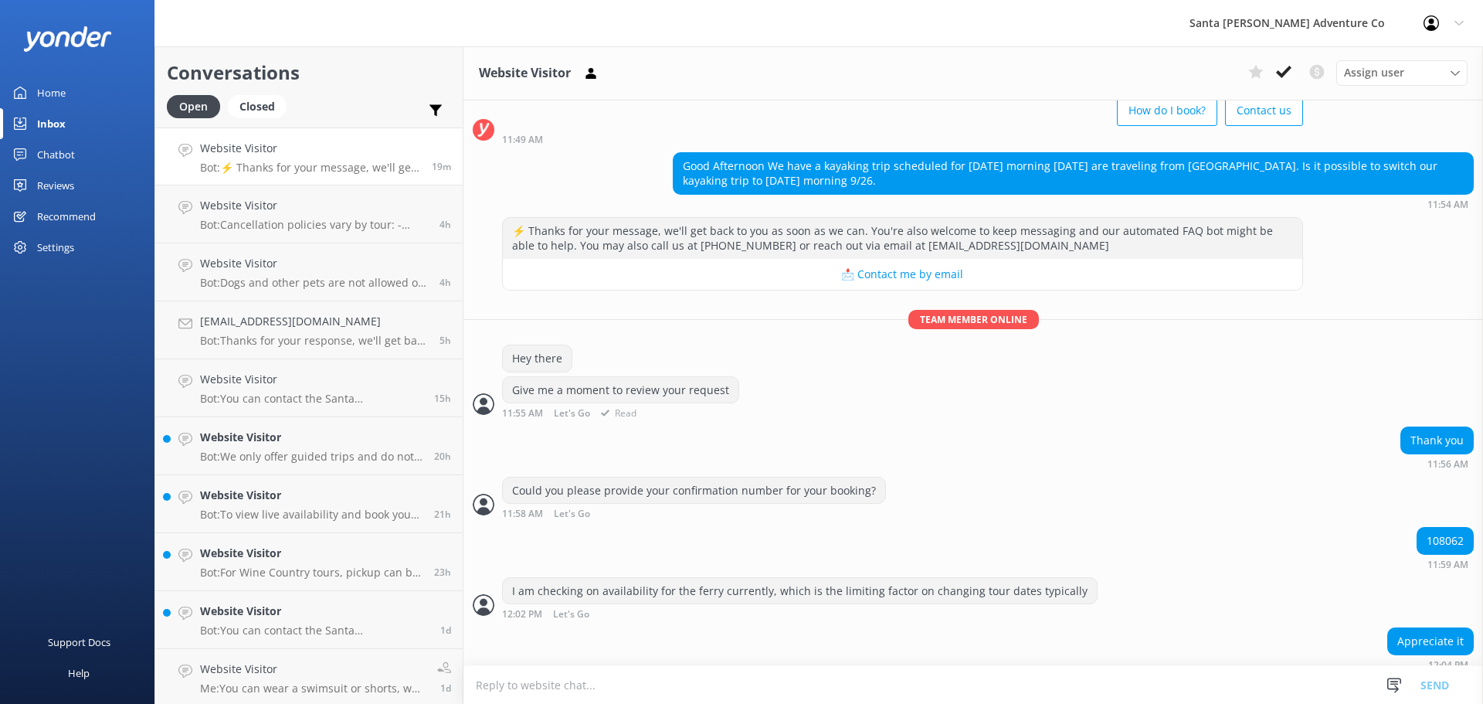
scroll to position [0, 0]
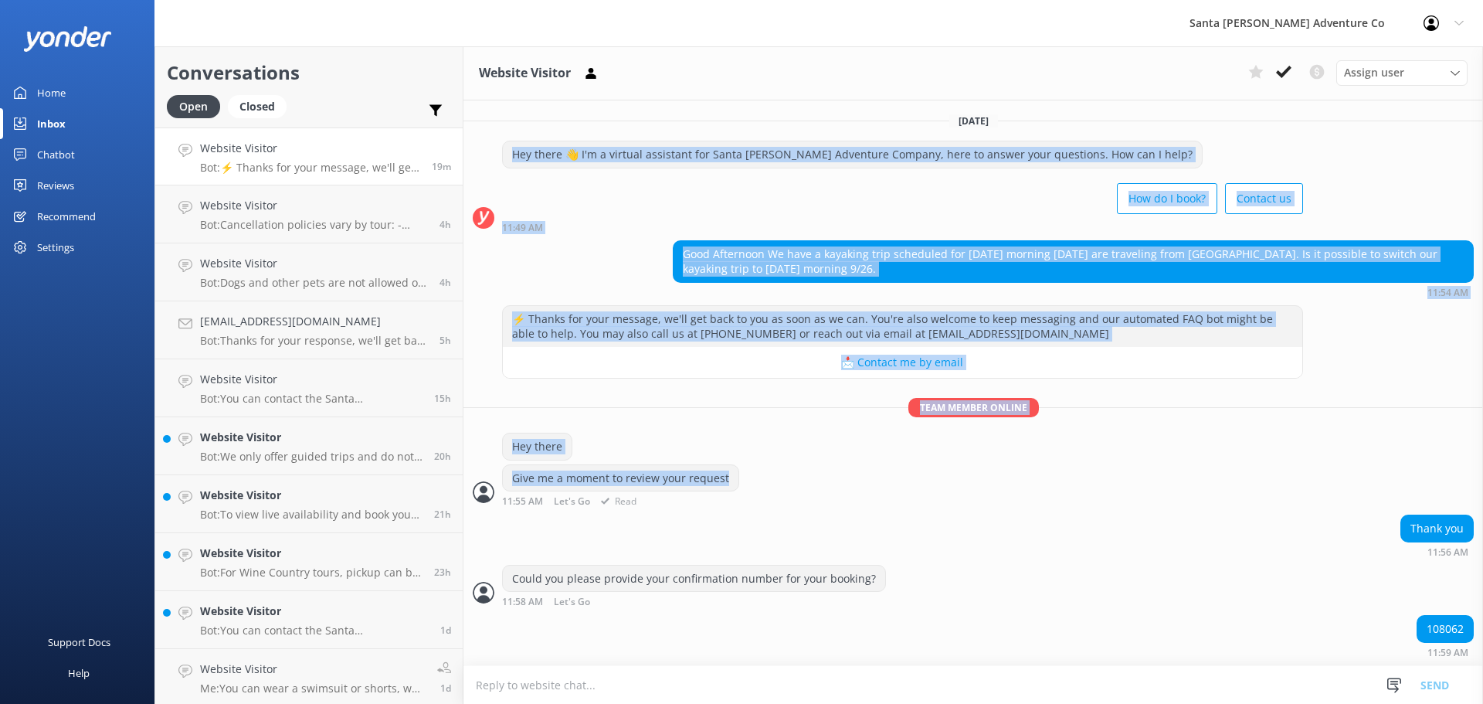
drag, startPoint x: 488, startPoint y: 159, endPoint x: 1143, endPoint y: 485, distance: 731.6
click at [1143, 485] on div "[DATE] Hey there 👋 I'm a virtual assistant for Santa [PERSON_NAME] Adventure Co…" at bounding box center [973, 556] width 1020 height 912
click at [1143, 485] on div "Give me a moment to review your request 11:55 AM Let's Go Read" at bounding box center [973, 485] width 1020 height 42
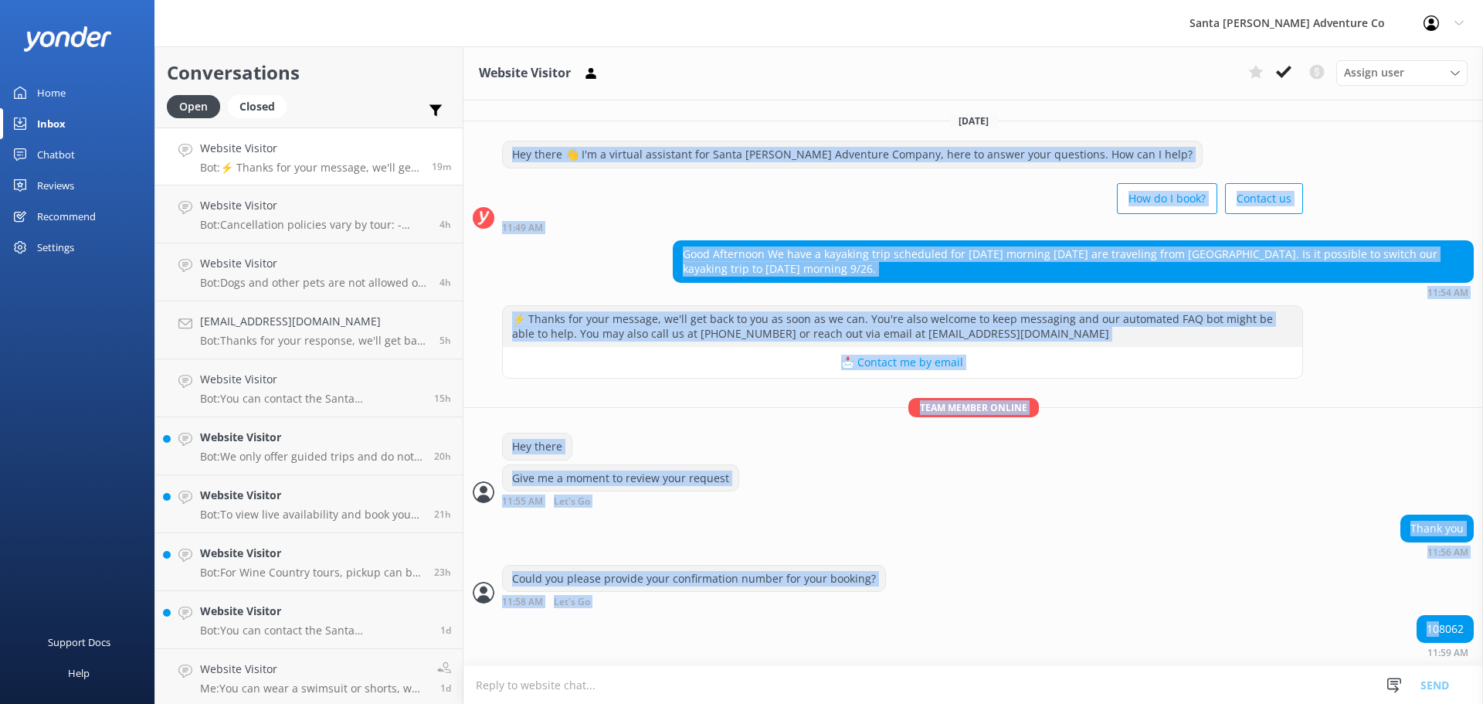
drag, startPoint x: 494, startPoint y: 151, endPoint x: 1425, endPoint y: 626, distance: 1045.2
click at [1425, 626] on div "[DATE] Hey there 👋 I'm a virtual assistant for Santa [PERSON_NAME] Adventure Co…" at bounding box center [973, 556] width 1020 height 912
click at [1291, 579] on div "Could you please provide your confirmation number for your booking? 11:58 AM Le…" at bounding box center [973, 586] width 1020 height 42
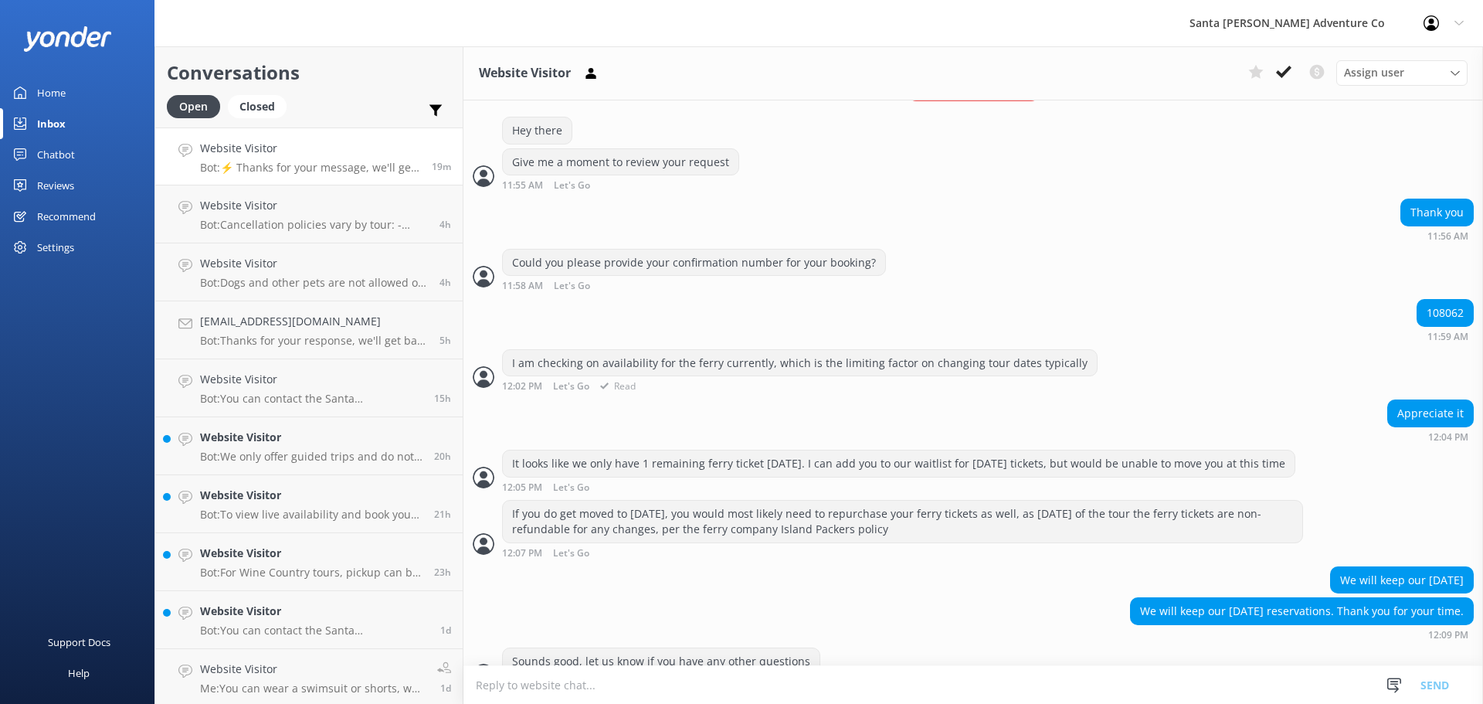
scroll to position [348, 0]
